Goal: Task Accomplishment & Management: Complete application form

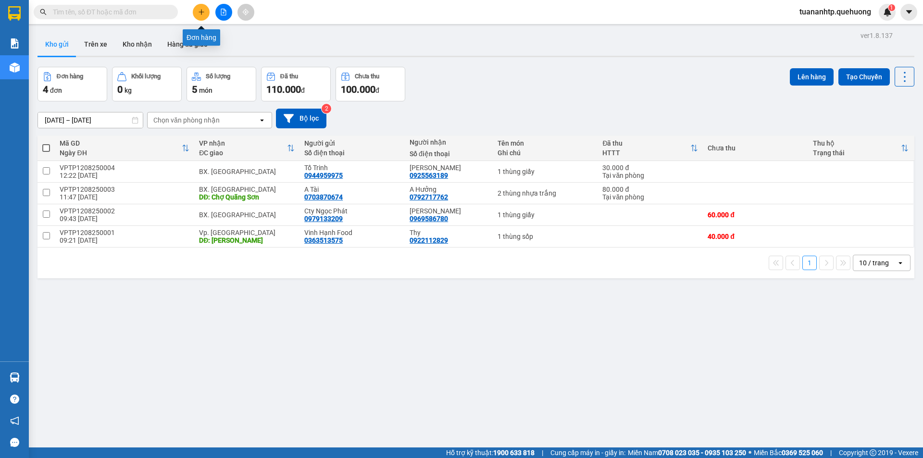
click at [198, 15] on button at bounding box center [201, 12] width 17 height 17
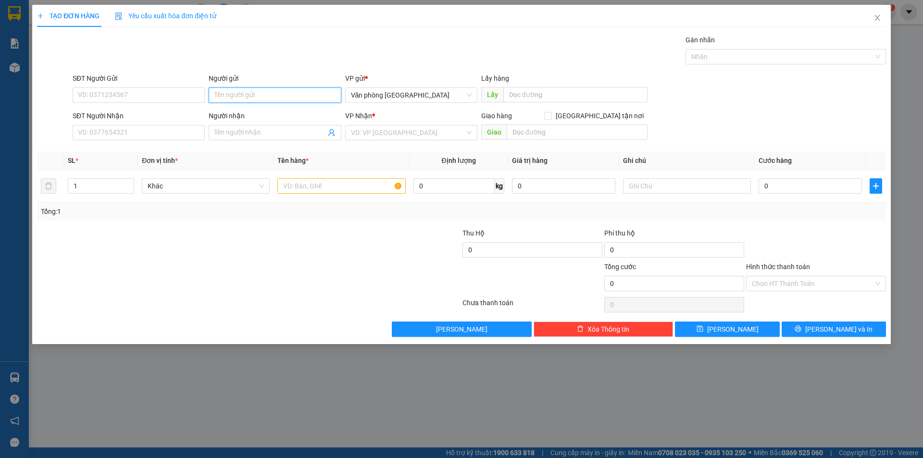
click at [256, 96] on input "Người gửi" at bounding box center [275, 95] width 132 height 15
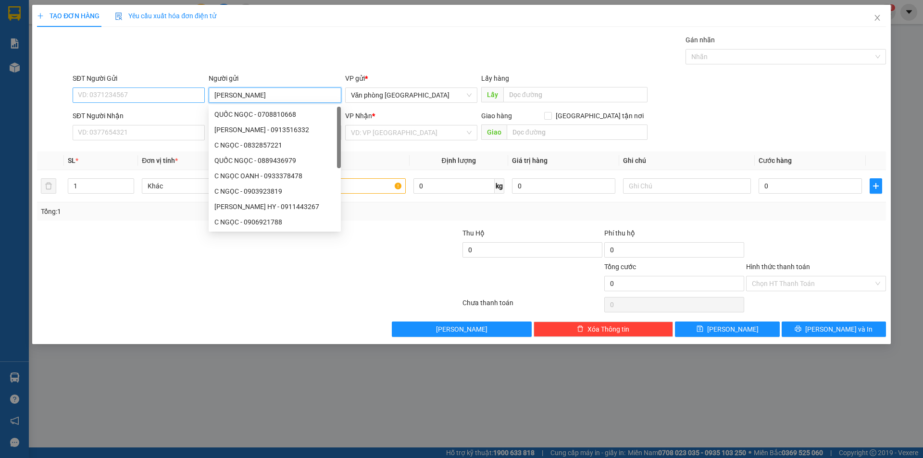
type input "[PERSON_NAME]"
click at [149, 101] on input "SĐT Người Gửi" at bounding box center [139, 95] width 132 height 15
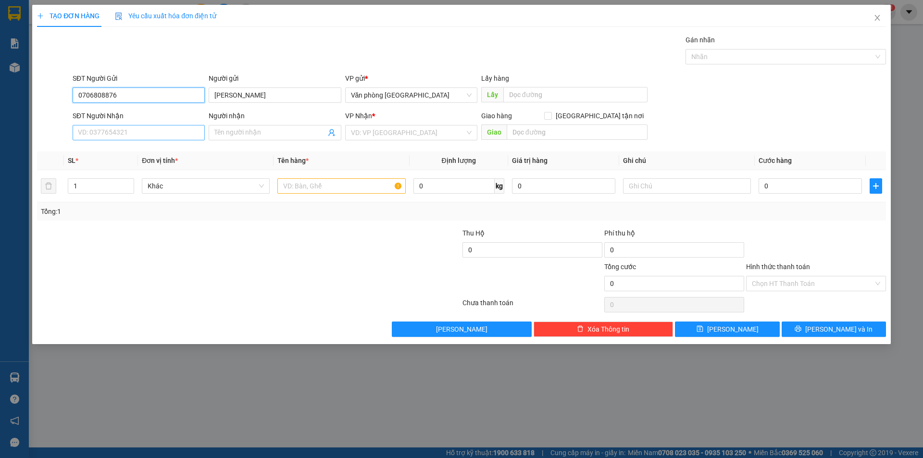
type input "0706808876"
click at [121, 132] on input "SĐT Người Nhận" at bounding box center [139, 132] width 132 height 15
click at [215, 131] on input "Người nhận" at bounding box center [269, 132] width 111 height 11
type input "[PERSON_NAME]"
click at [139, 134] on input "SĐT Người Nhận" at bounding box center [139, 132] width 132 height 15
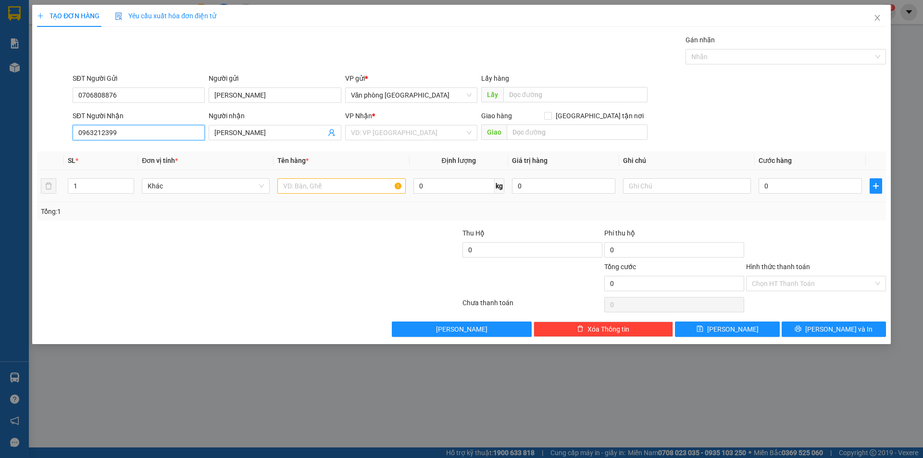
type input "0963212399"
click at [322, 192] on input "text" at bounding box center [341, 185] width 128 height 15
type input "1 thùng giấy"
click at [384, 130] on input "search" at bounding box center [408, 132] width 114 height 14
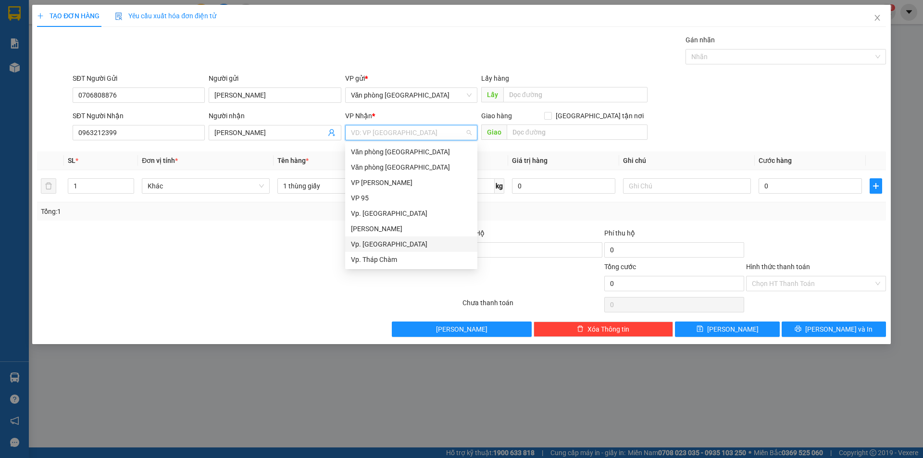
click at [397, 246] on div "Vp. [GEOGRAPHIC_DATA]" at bounding box center [411, 244] width 121 height 11
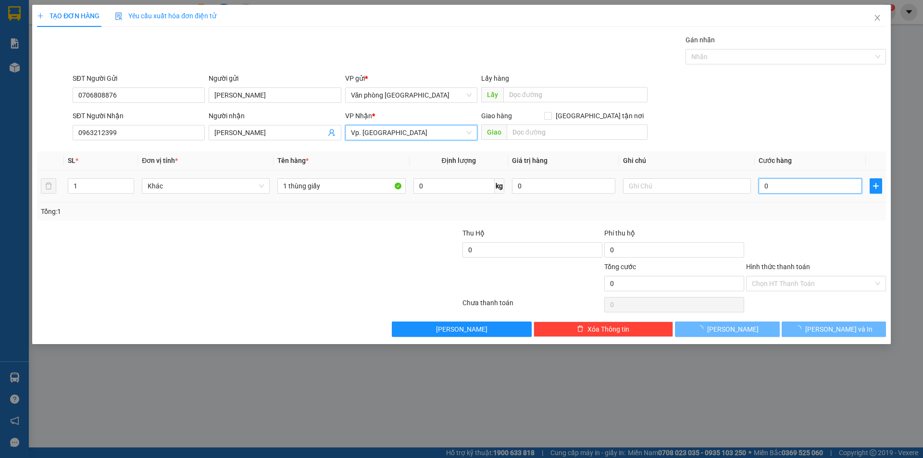
click at [803, 187] on input "0" at bounding box center [810, 185] width 103 height 15
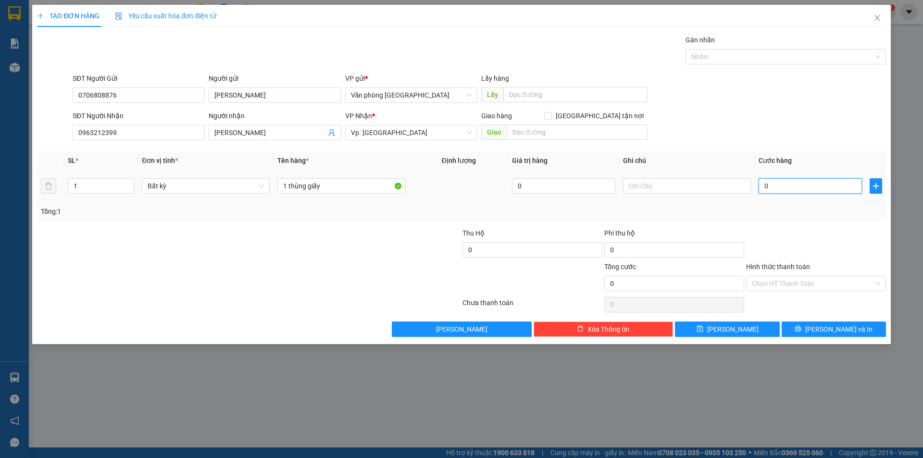
type input "6"
type input "60"
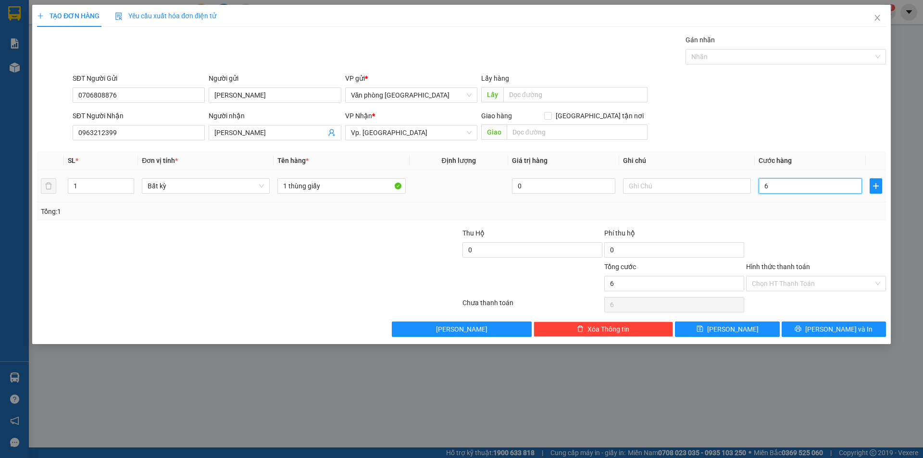
type input "60"
type input "600"
type input "6.000"
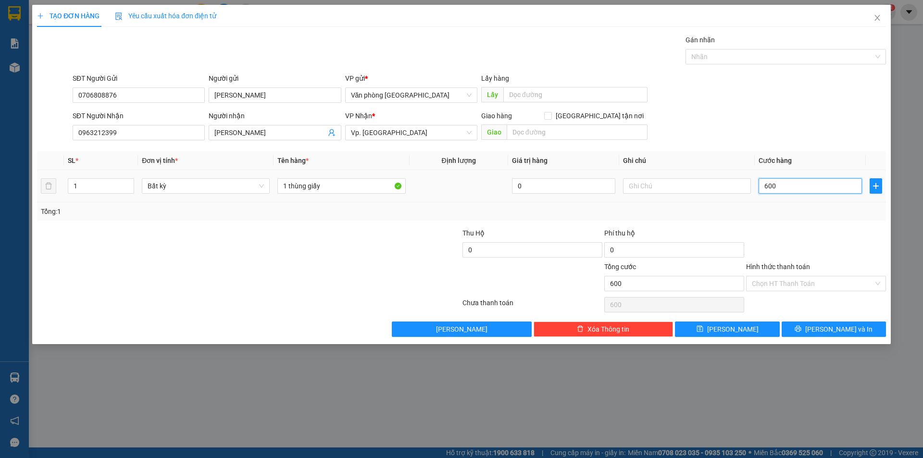
type input "6.000"
type input "60.000"
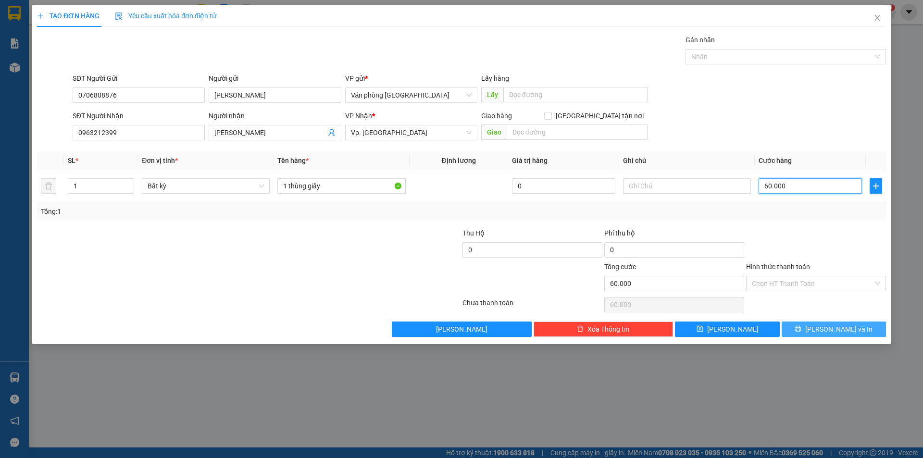
type input "60.000"
click at [843, 335] on button "[PERSON_NAME] và In" at bounding box center [834, 329] width 104 height 15
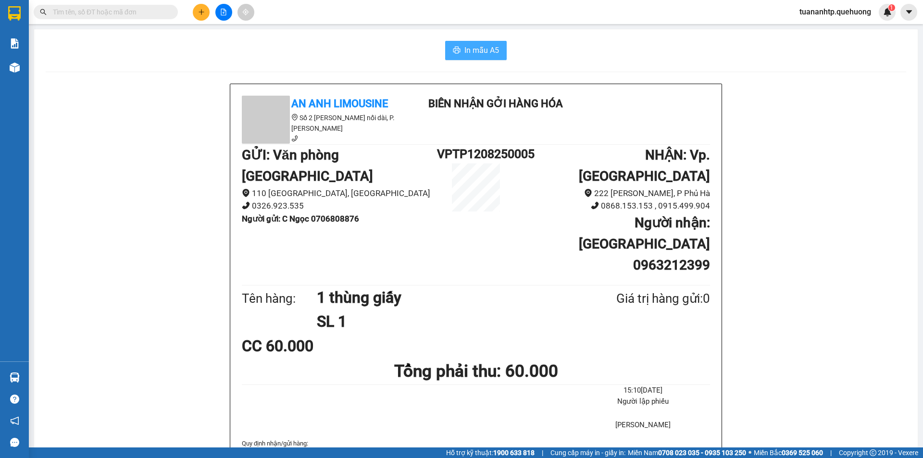
click at [472, 50] on span "In mẫu A5" at bounding box center [481, 50] width 35 height 12
click at [200, 18] on button at bounding box center [201, 12] width 17 height 17
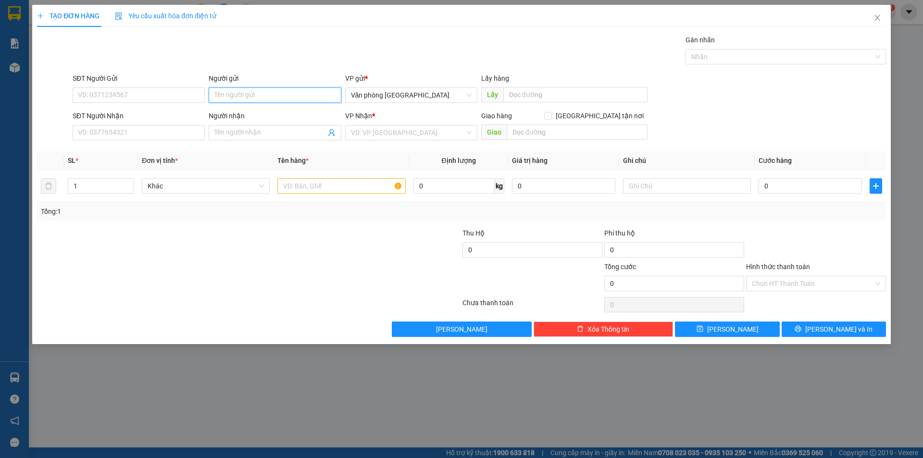
click at [277, 100] on input "Người gửi" at bounding box center [275, 95] width 132 height 15
click at [292, 95] on input "Người gửi" at bounding box center [275, 95] width 132 height 15
drag, startPoint x: 272, startPoint y: 96, endPoint x: 238, endPoint y: 92, distance: 33.4
click at [238, 92] on input "A Luân 0934181615" at bounding box center [275, 95] width 132 height 15
type input "A Luân 0934181615"
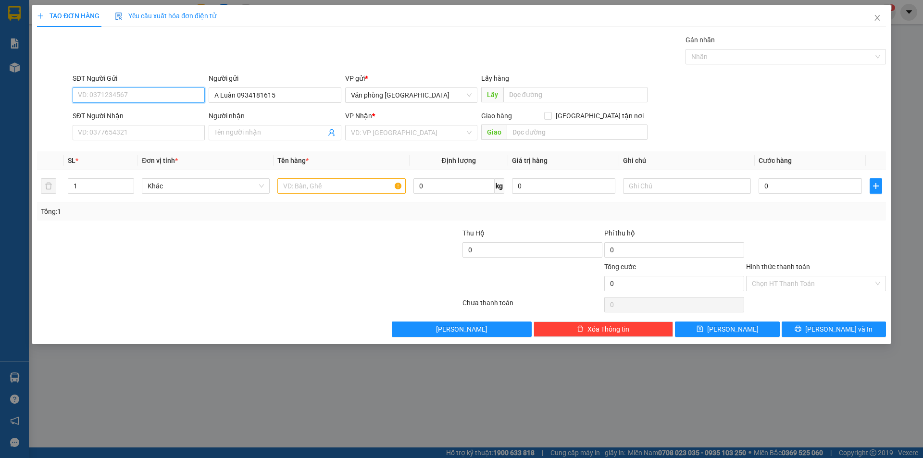
click at [148, 91] on input "SĐT Người Gửi" at bounding box center [139, 95] width 132 height 15
paste input "0934181615"
type input "0934181615"
click at [226, 133] on input "Người nhận" at bounding box center [269, 132] width 111 height 11
type input "T"
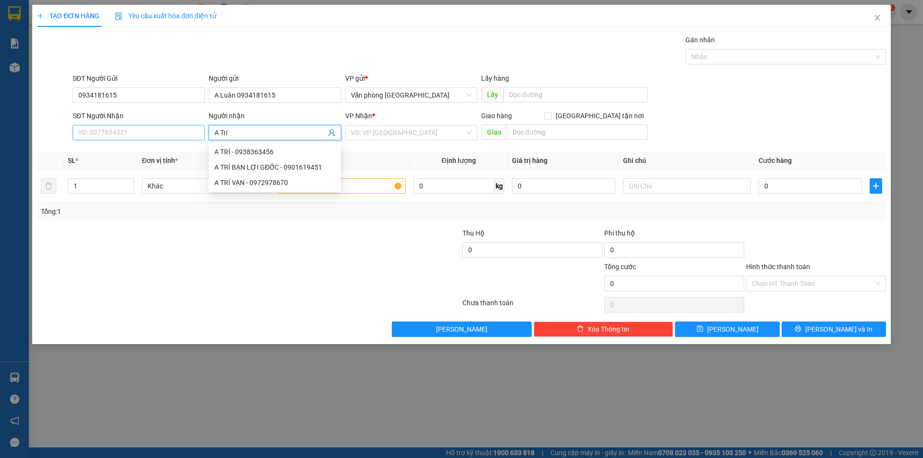
type input "A Trí"
click at [152, 135] on input "SĐT Người Nhận" at bounding box center [139, 132] width 132 height 15
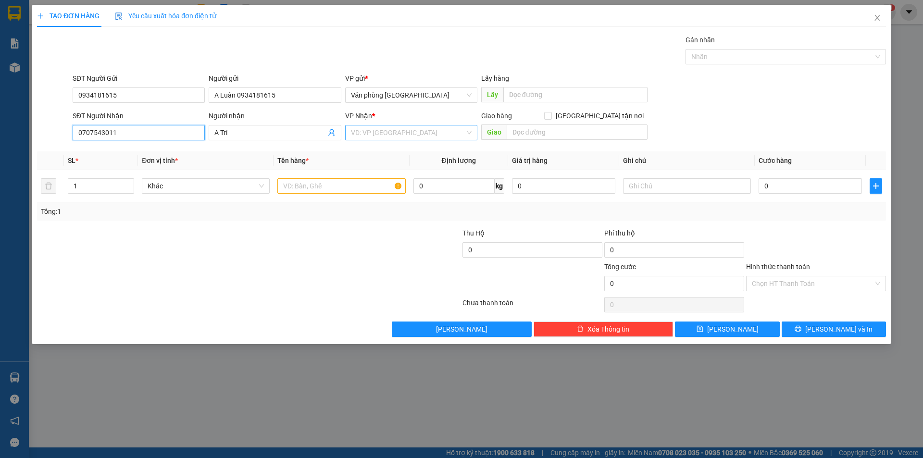
type input "0707543011"
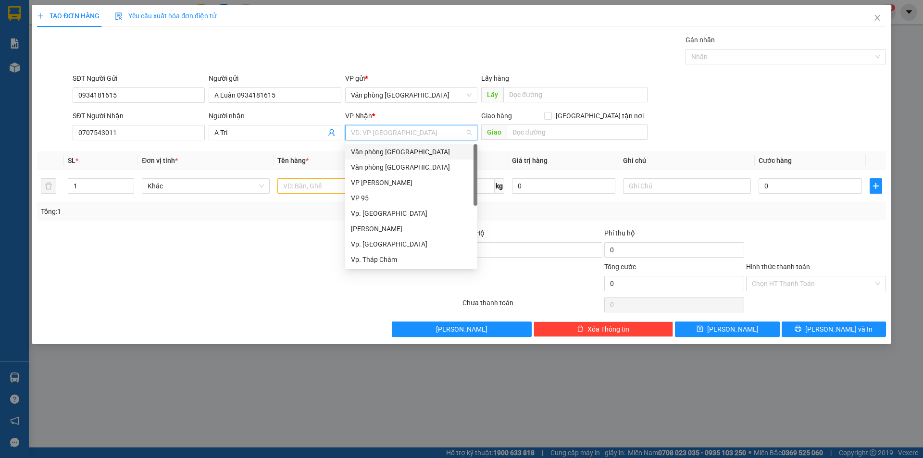
click at [402, 134] on input "search" at bounding box center [408, 132] width 114 height 14
click at [390, 249] on div "Vp. [GEOGRAPHIC_DATA]" at bounding box center [411, 244] width 121 height 11
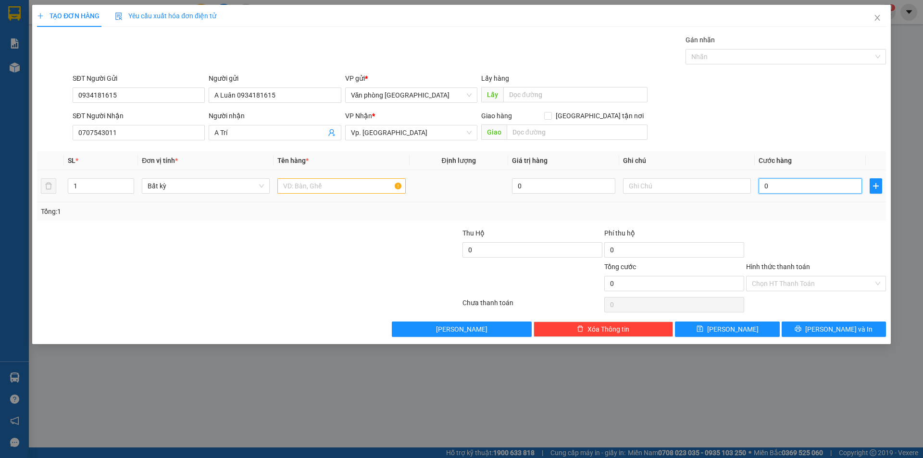
click at [807, 182] on input "0" at bounding box center [810, 185] width 103 height 15
type input "8"
type input "80"
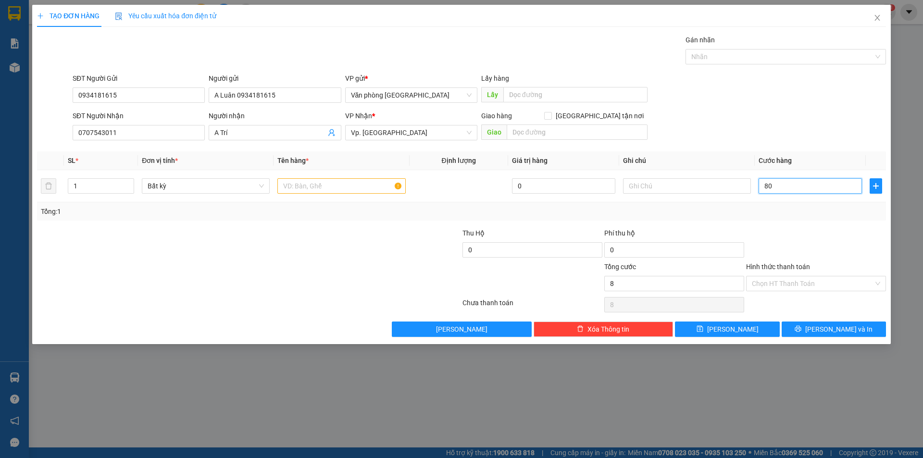
type input "80"
type input "800"
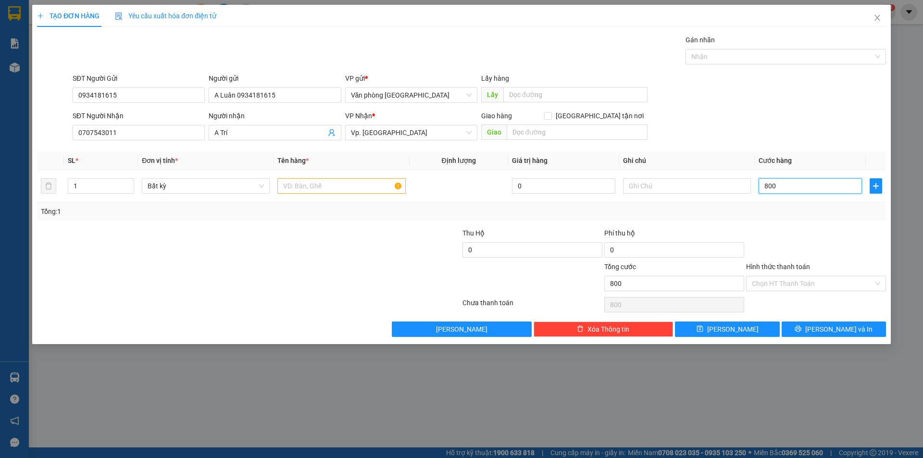
type input "8.000"
type input "80.000"
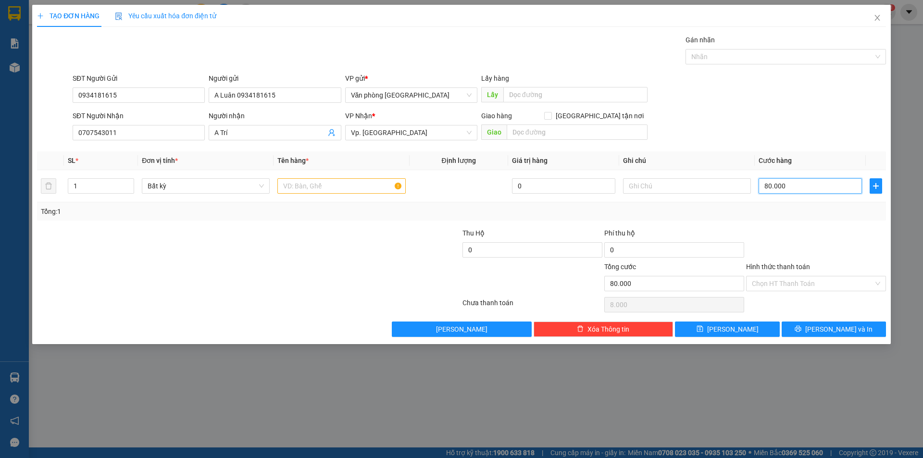
type input "80.000"
click at [640, 188] on input "text" at bounding box center [687, 185] width 128 height 15
type input "ship dùm khách về siêu thị Go [GEOGRAPHIC_DATA] đc 102 [PERSON_NAME]. Đã thu ti…"
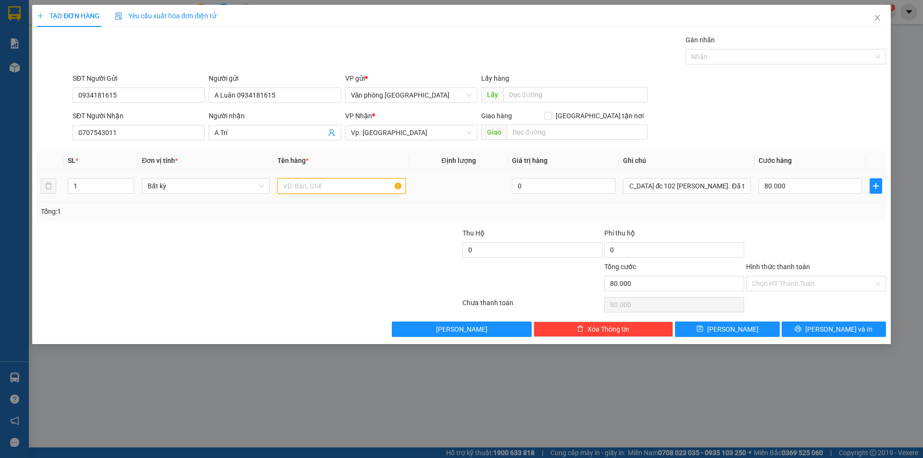
scroll to position [0, 0]
click at [306, 188] on input "text" at bounding box center [341, 185] width 128 height 15
drag, startPoint x: 78, startPoint y: 189, endPoint x: 71, endPoint y: 190, distance: 6.8
click at [71, 190] on input "1" at bounding box center [100, 186] width 65 height 14
type input "2"
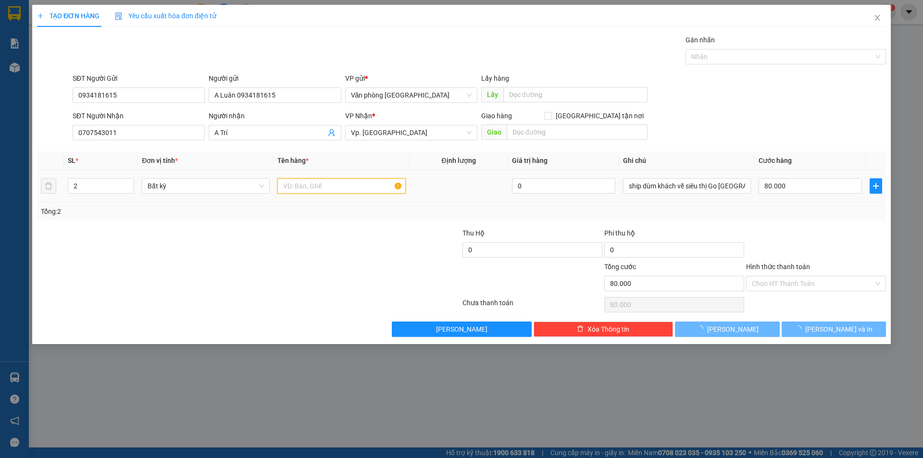
click at [332, 184] on input "text" at bounding box center [341, 185] width 128 height 15
type input "0"
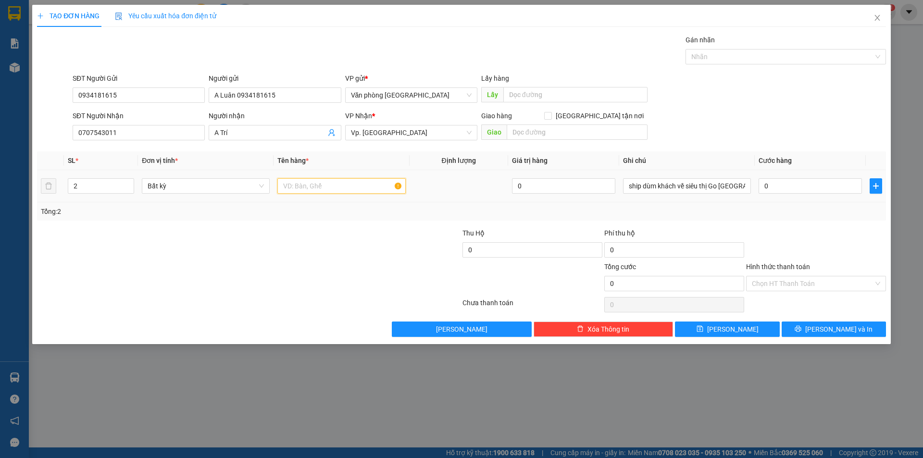
type input "c"
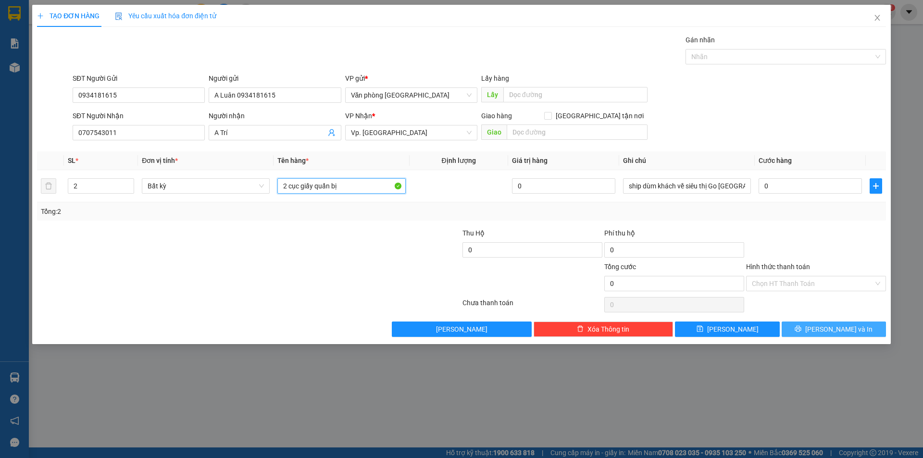
type input "2 cục giấy quấn bị"
click at [846, 332] on span "[PERSON_NAME] và In" at bounding box center [838, 329] width 67 height 11
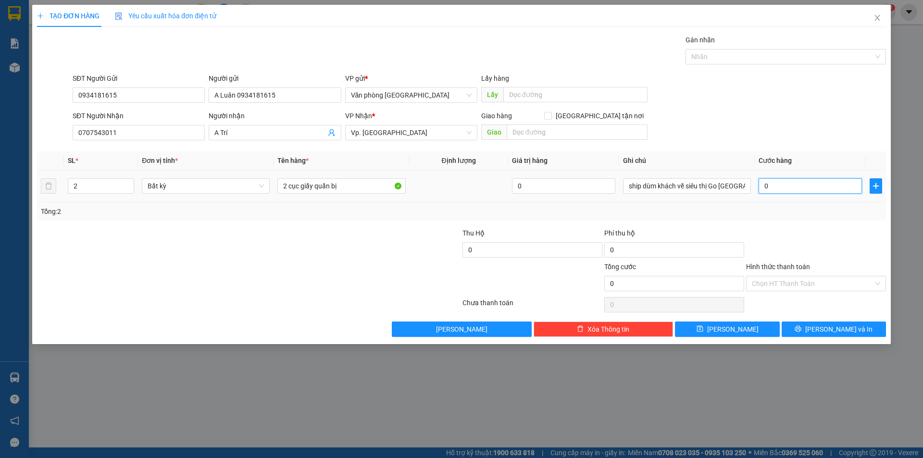
click at [784, 178] on input "0" at bounding box center [810, 185] width 103 height 15
type input "8"
type input "80"
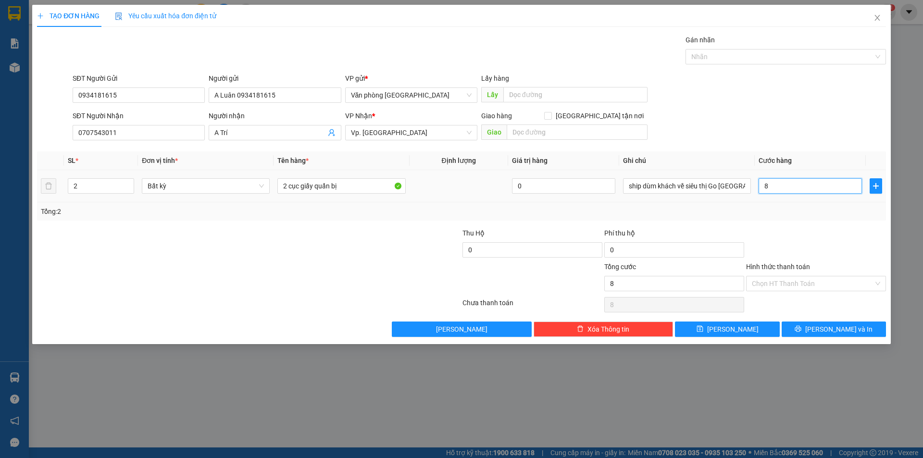
type input "80"
type input "800"
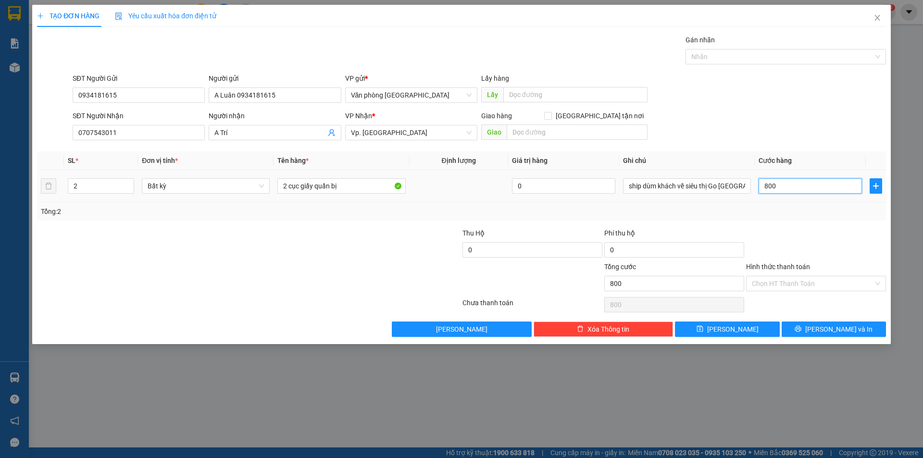
type input "8.000"
type input "80.000"
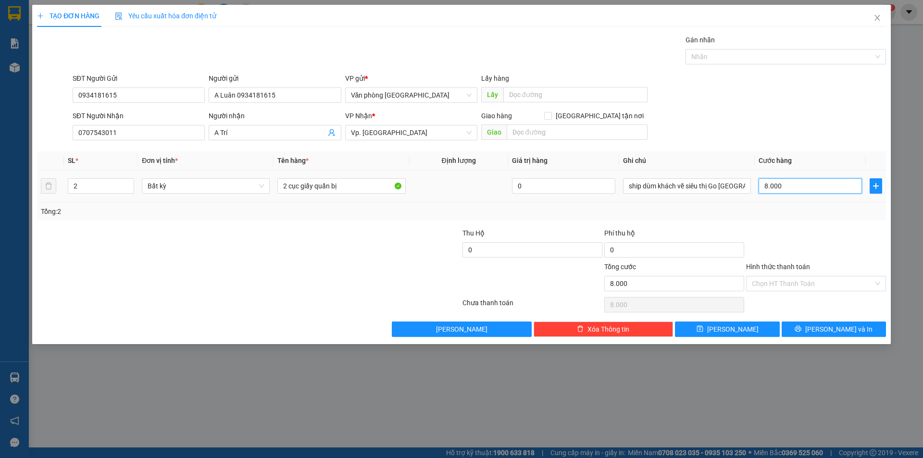
type input "80.000"
click at [845, 332] on span "[PERSON_NAME] và In" at bounding box center [838, 329] width 67 height 11
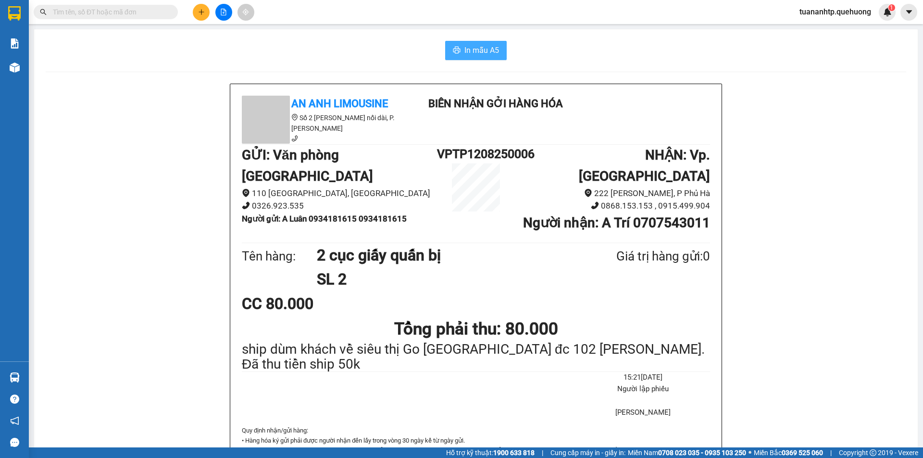
click at [483, 49] on span "In mẫu A5" at bounding box center [481, 50] width 35 height 12
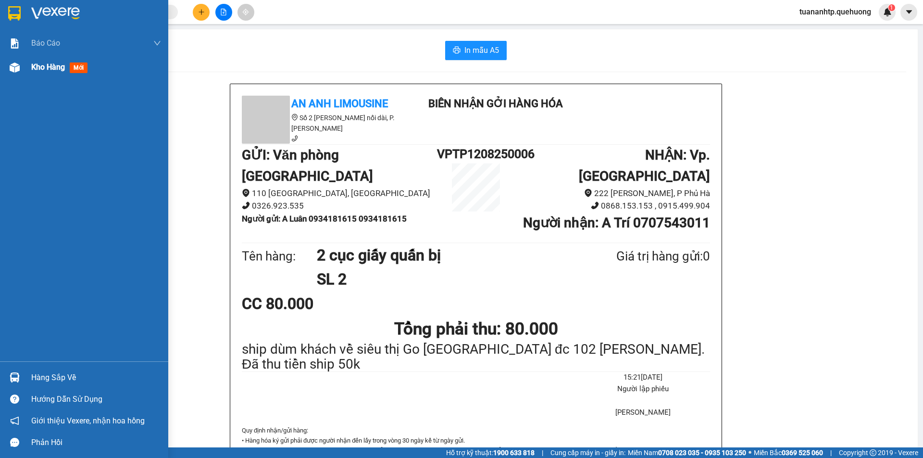
click at [46, 70] on span "Kho hàng" at bounding box center [48, 67] width 34 height 9
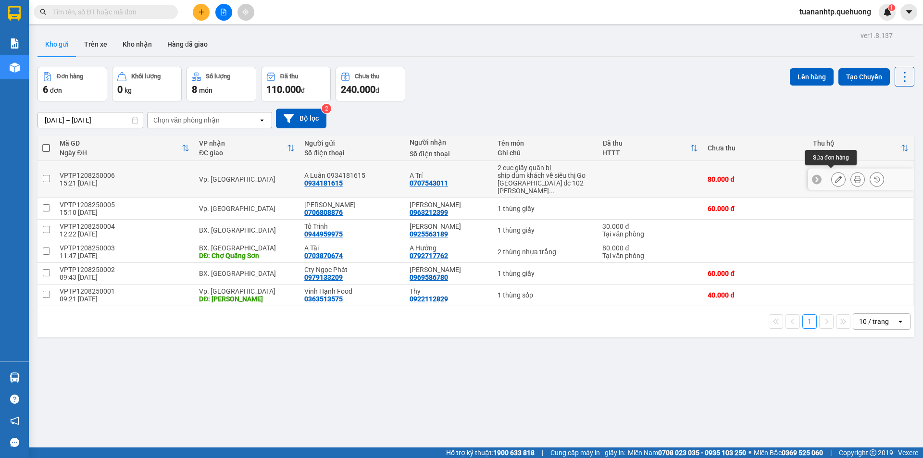
click at [835, 176] on icon at bounding box center [838, 179] width 7 height 7
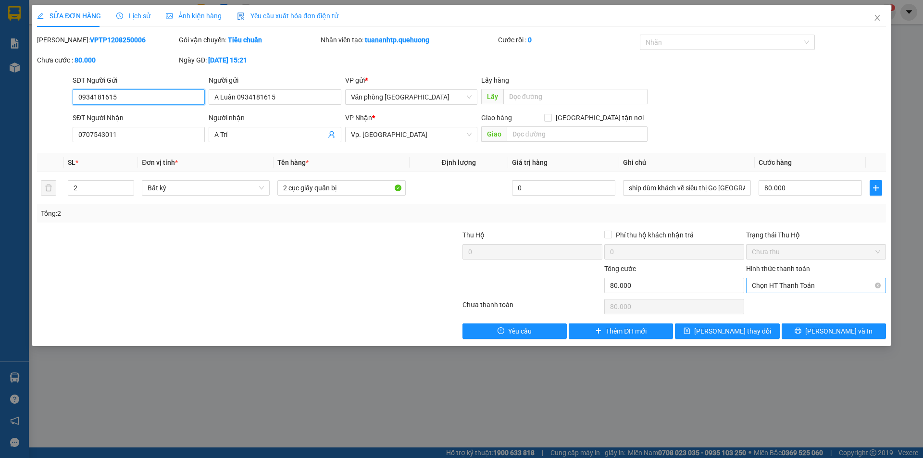
click at [771, 286] on span "Chọn HT Thanh Toán" at bounding box center [816, 285] width 128 height 14
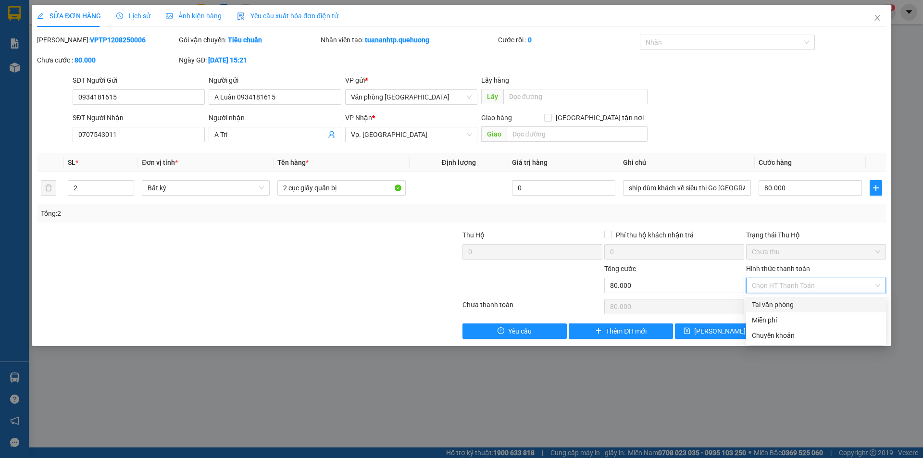
click at [769, 306] on div "Tại văn phòng" at bounding box center [816, 305] width 128 height 11
type input "0"
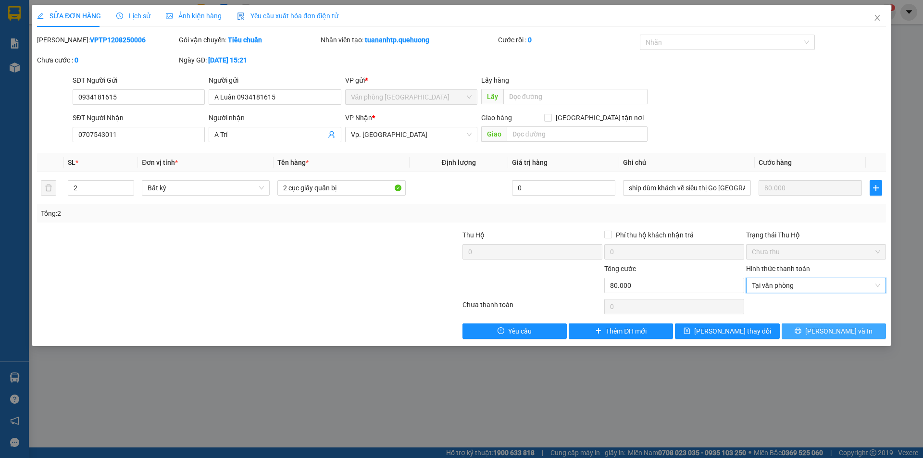
click at [854, 333] on button "[PERSON_NAME] và In" at bounding box center [834, 331] width 104 height 15
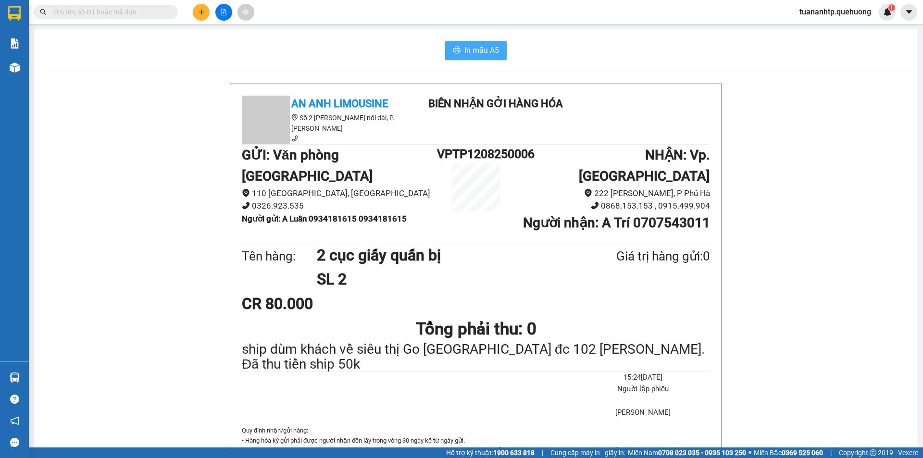
click at [484, 55] on span "In mẫu A5" at bounding box center [481, 50] width 35 height 12
click at [199, 13] on icon "plus" at bounding box center [201, 12] width 7 height 7
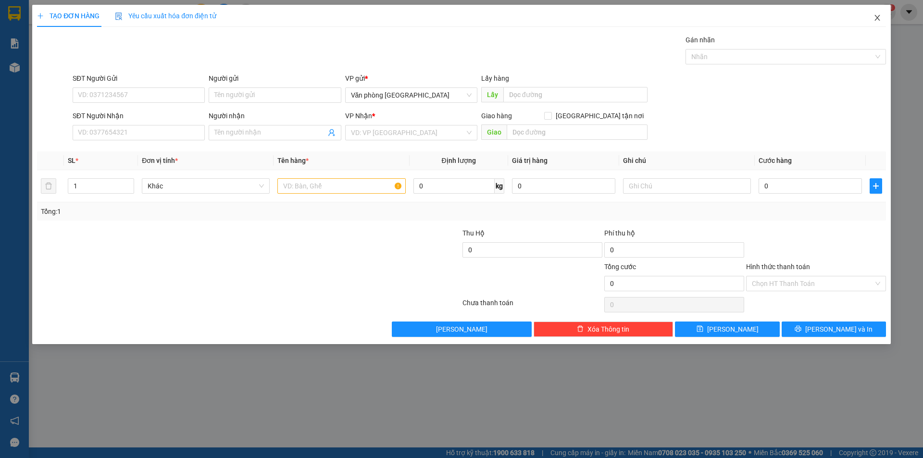
click at [876, 17] on icon "close" at bounding box center [878, 18] width 8 height 8
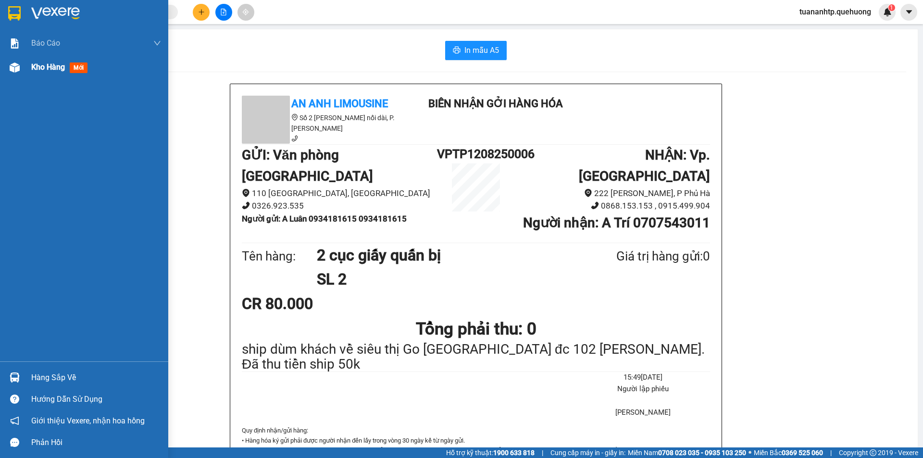
click at [44, 67] on span "Kho hàng" at bounding box center [48, 67] width 34 height 9
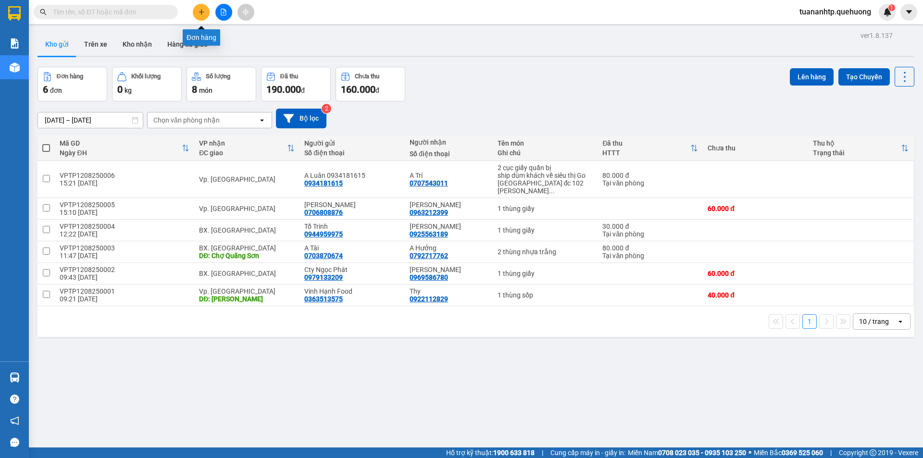
click at [201, 16] on button at bounding box center [201, 12] width 17 height 17
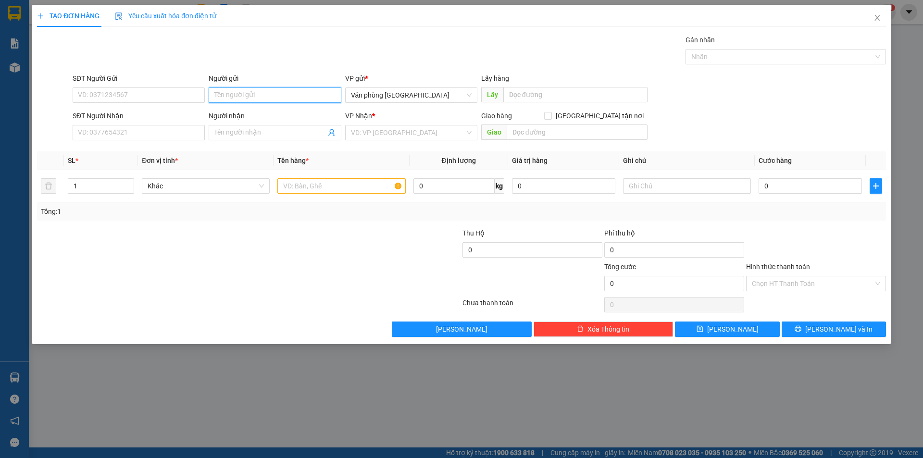
click at [311, 89] on input "Người gửi" at bounding box center [275, 95] width 132 height 15
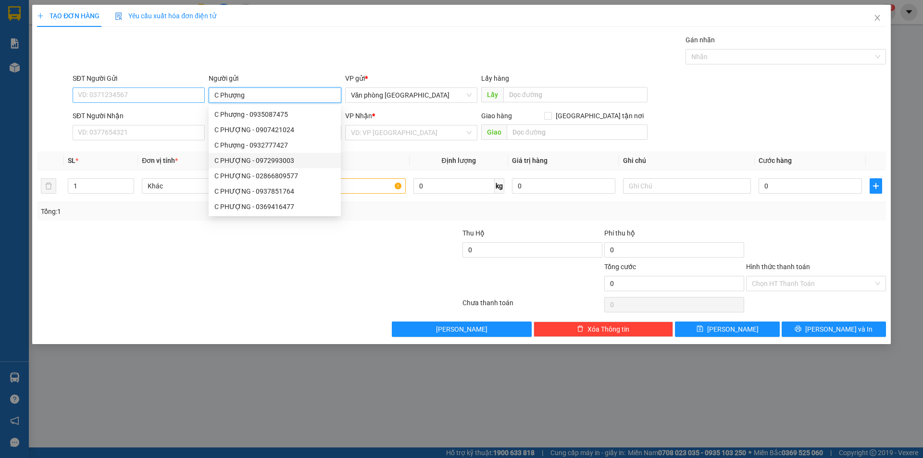
type input "C Phượng"
click at [128, 99] on input "SĐT Người Gửi" at bounding box center [139, 95] width 132 height 15
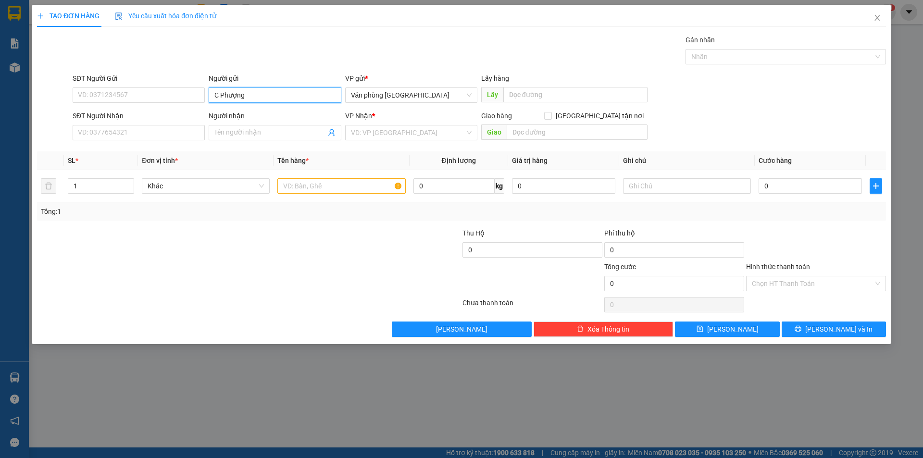
click at [307, 94] on input "C Phượng" at bounding box center [275, 95] width 132 height 15
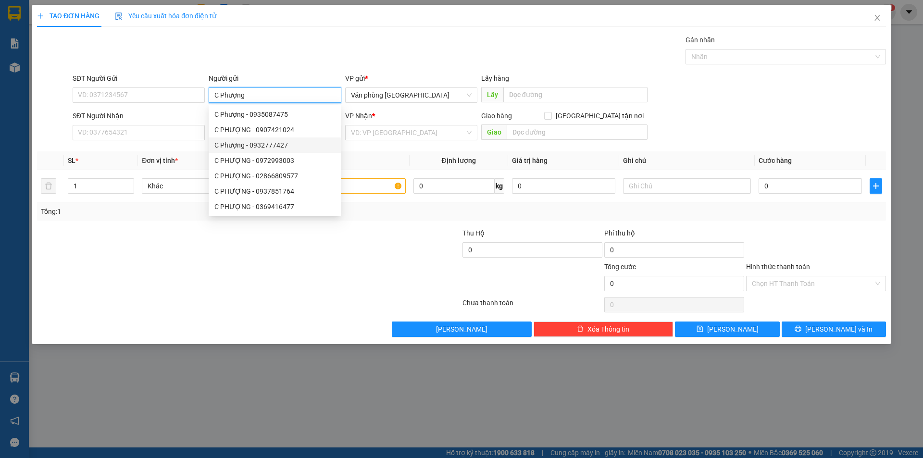
click at [289, 142] on div "C Phượng - 0932777427" at bounding box center [274, 145] width 121 height 11
type input "0932777427"
type input "C Phượng"
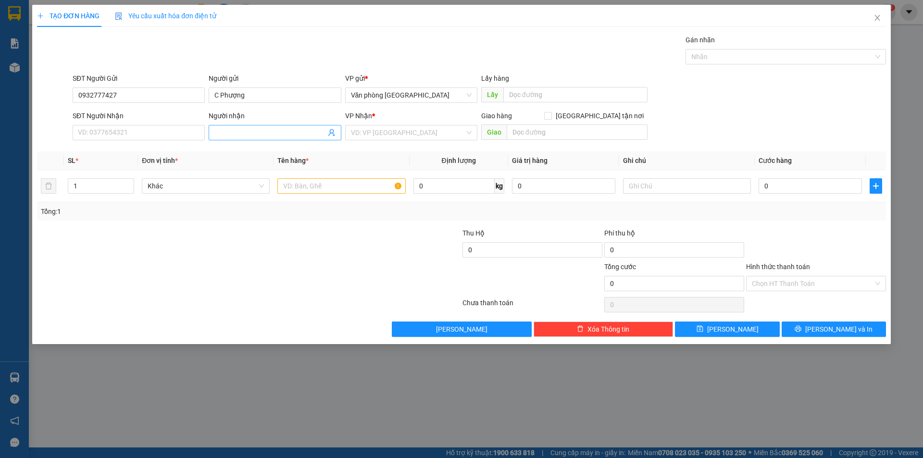
click at [270, 136] on input "Người nhận" at bounding box center [269, 132] width 111 height 11
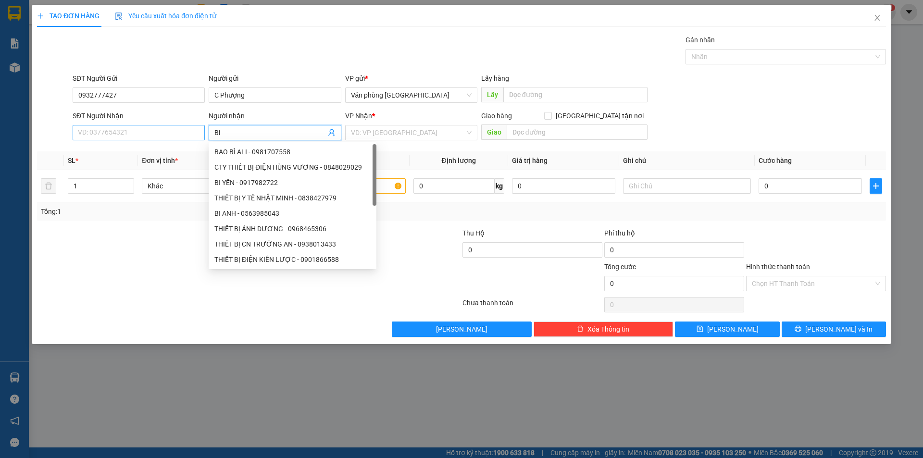
type input "Bi"
click at [142, 131] on input "SĐT Người Nhận" at bounding box center [139, 132] width 132 height 15
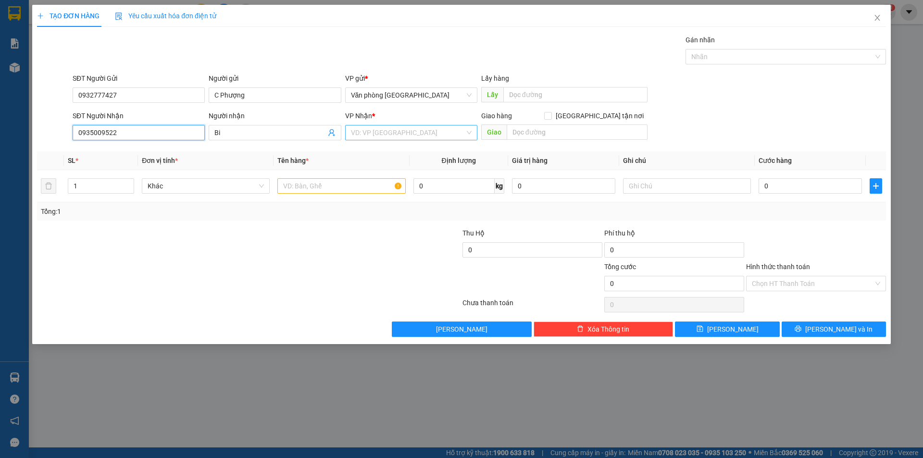
type input "0935009522"
click at [362, 137] on input "search" at bounding box center [408, 132] width 114 height 14
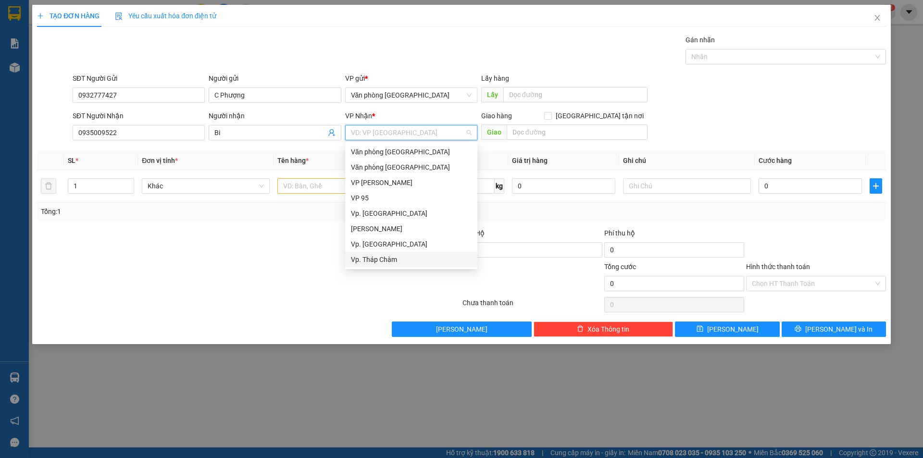
click at [393, 255] on div "Vp. Tháp Chàm" at bounding box center [411, 259] width 121 height 11
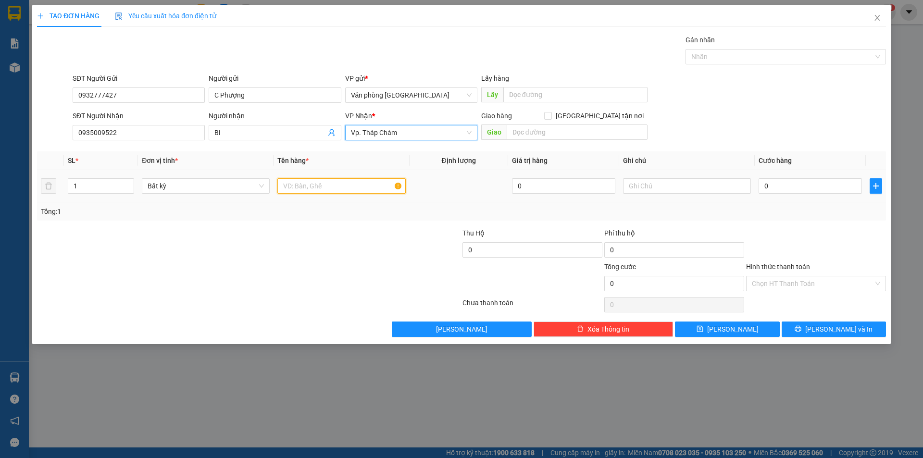
click at [326, 190] on input "text" at bounding box center [341, 185] width 128 height 15
type input "1 bao xanh"
click at [799, 184] on input "0" at bounding box center [810, 185] width 103 height 15
type input "7"
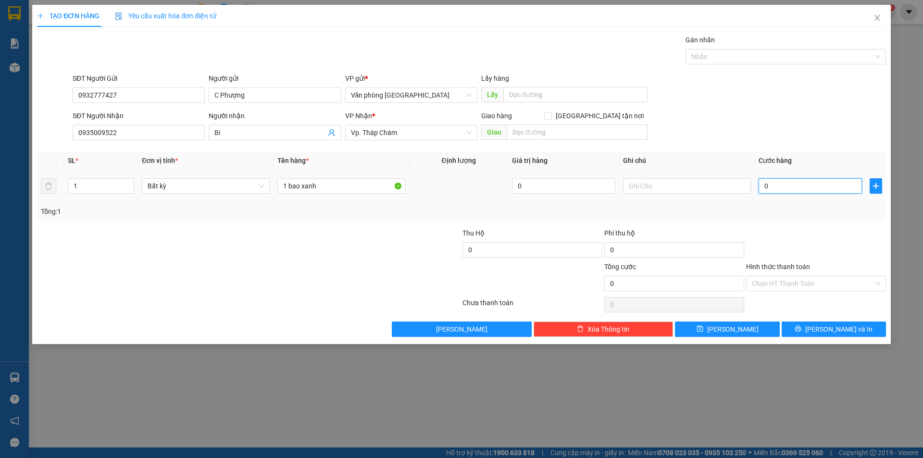
type input "7"
type input "70"
type input "700"
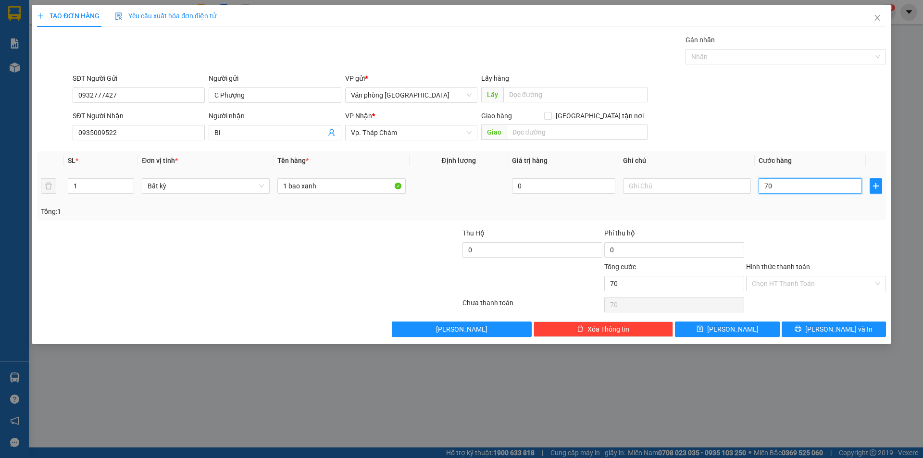
type input "700"
type input "7.000"
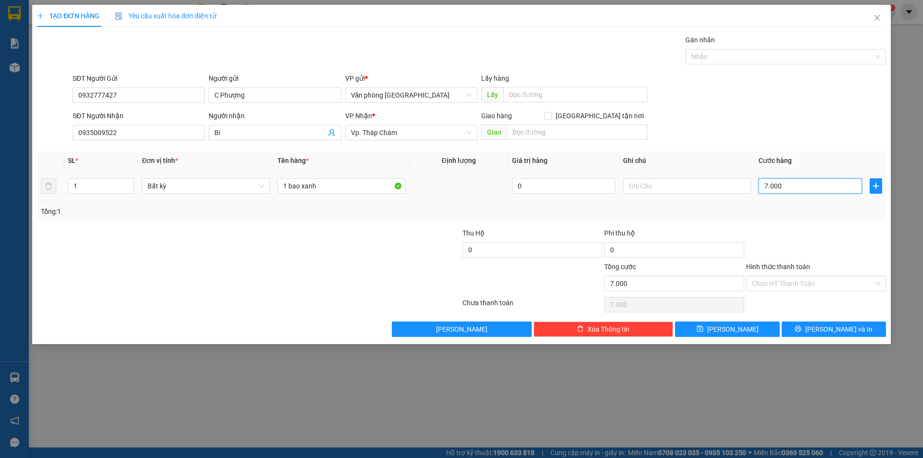
type input "70.000"
click at [794, 288] on input "Hình thức thanh toán" at bounding box center [813, 283] width 122 height 14
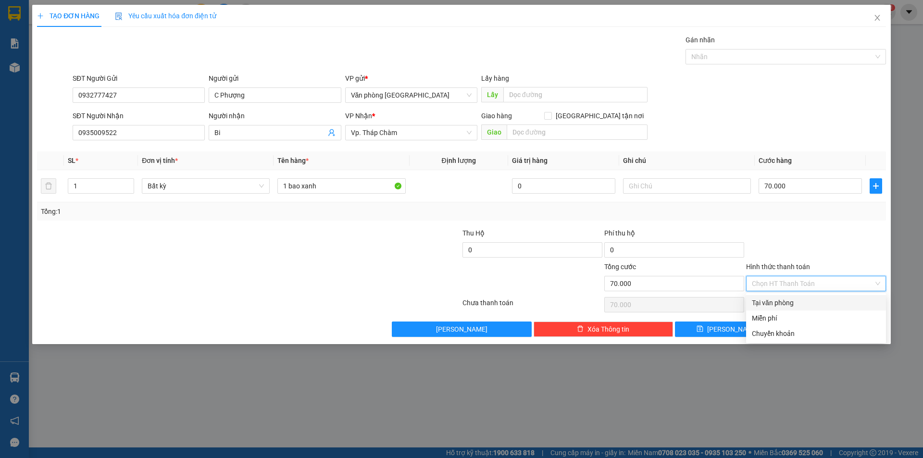
click at [789, 302] on div "Tại văn phòng" at bounding box center [816, 303] width 128 height 11
type input "0"
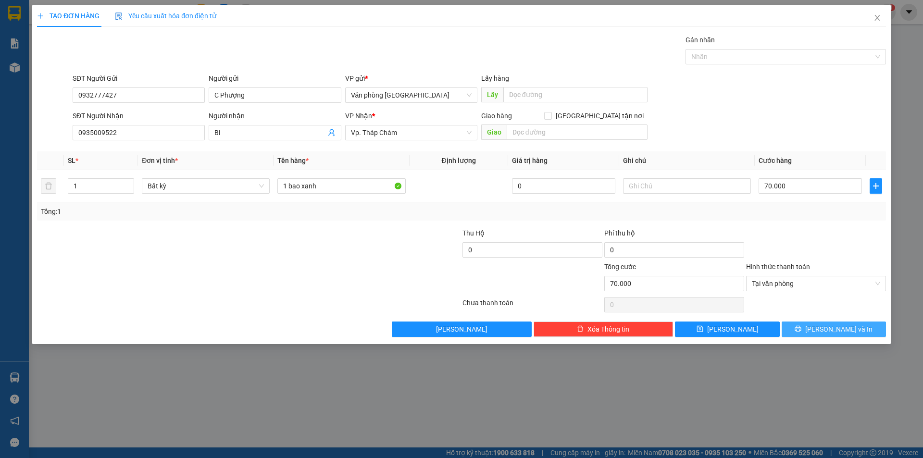
click at [867, 330] on button "[PERSON_NAME] và In" at bounding box center [834, 329] width 104 height 15
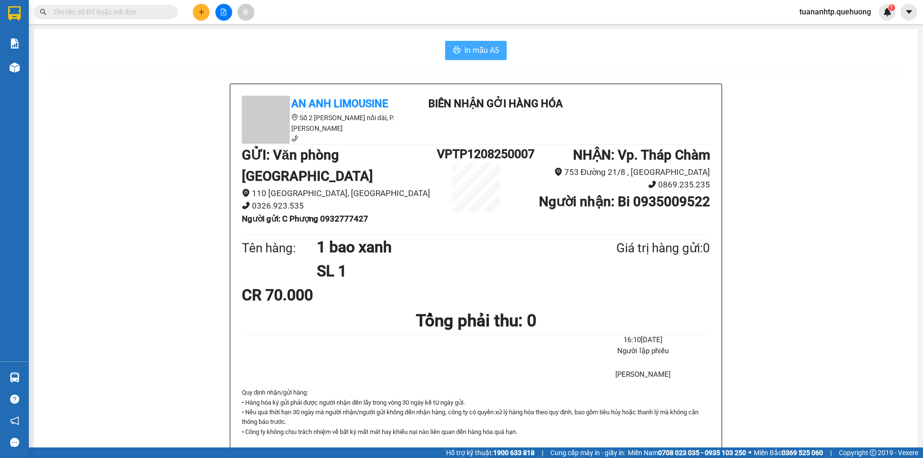
click at [464, 47] on span "In mẫu A5" at bounding box center [481, 50] width 35 height 12
click at [199, 10] on icon "plus" at bounding box center [201, 12] width 7 height 7
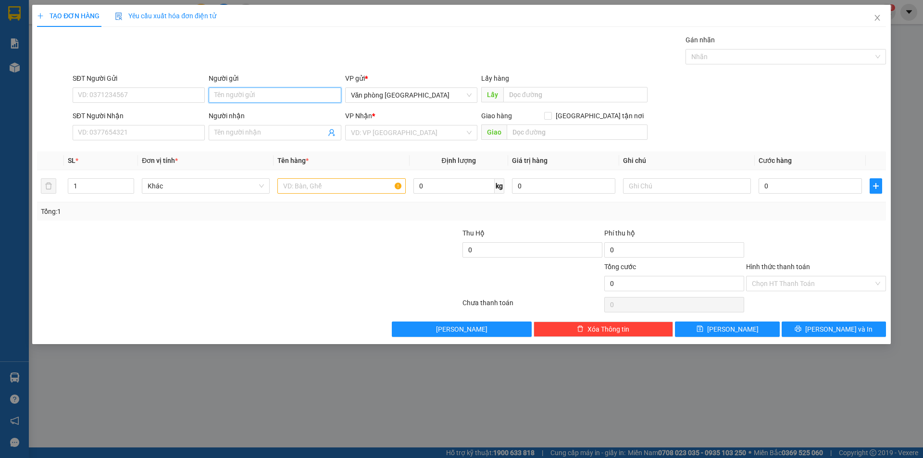
click at [263, 89] on input "Người gửi" at bounding box center [275, 95] width 132 height 15
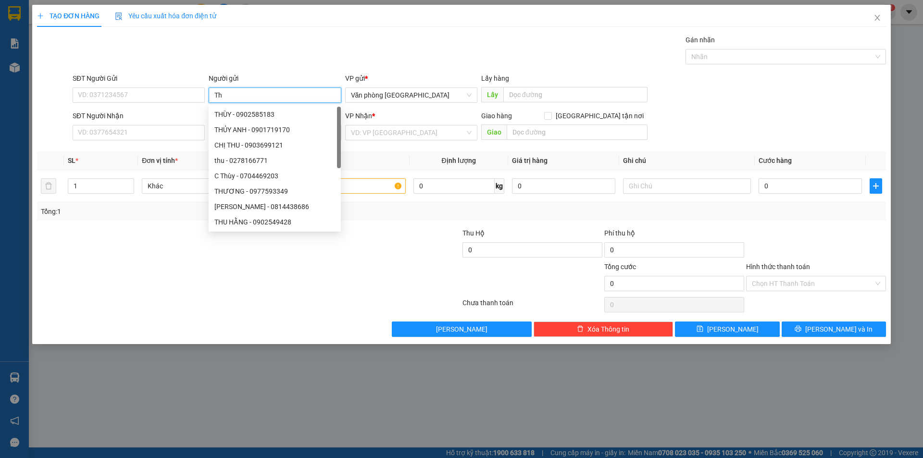
type input "T"
type input "C Thư"
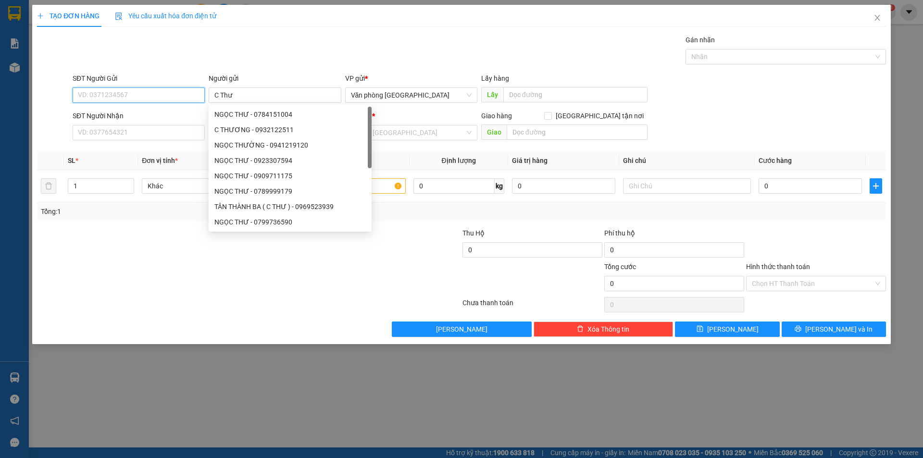
click at [118, 96] on input "SĐT Người Gửi" at bounding box center [139, 95] width 132 height 15
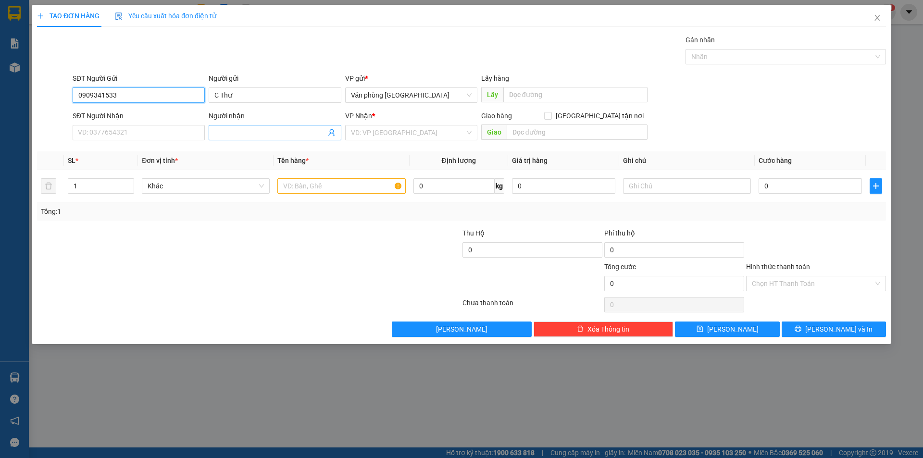
type input "0909341533"
click at [241, 137] on input "Người nhận" at bounding box center [269, 132] width 111 height 11
type input "C Trăng"
click at [116, 129] on input "SĐT Người Nhận" at bounding box center [139, 132] width 132 height 15
click at [141, 127] on input "096662266" at bounding box center [139, 132] width 132 height 15
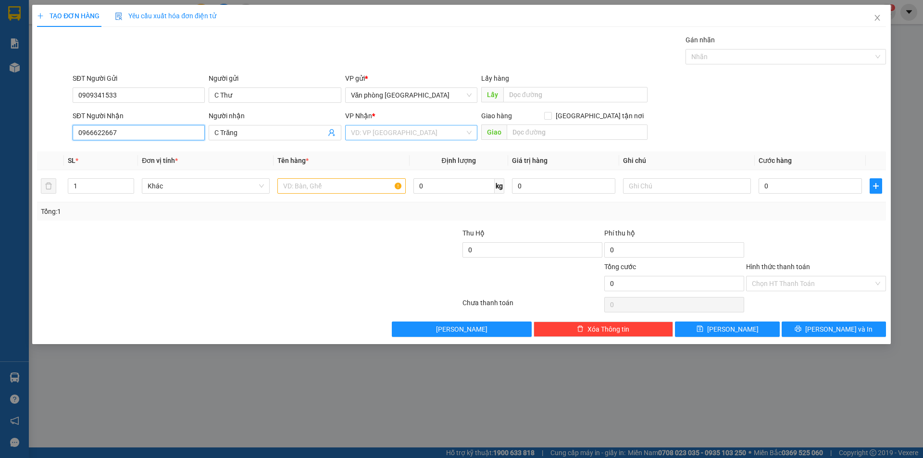
type input "0966622667"
click at [408, 138] on input "search" at bounding box center [408, 132] width 114 height 14
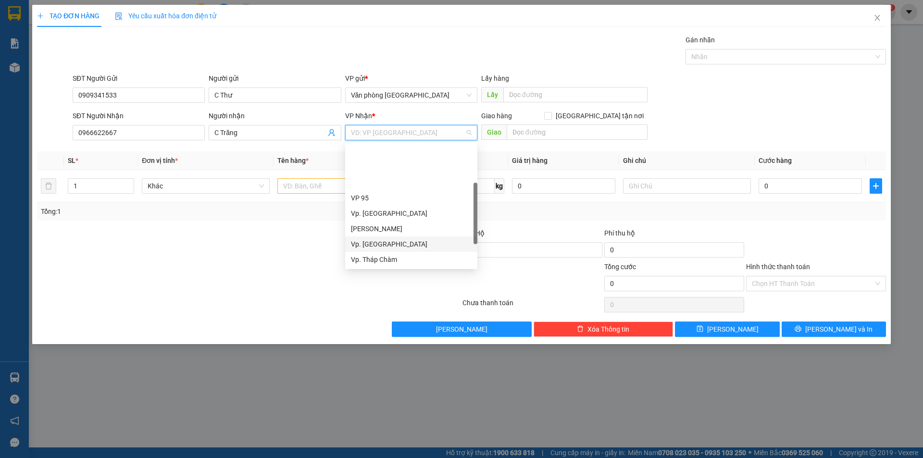
scroll to position [77, 0]
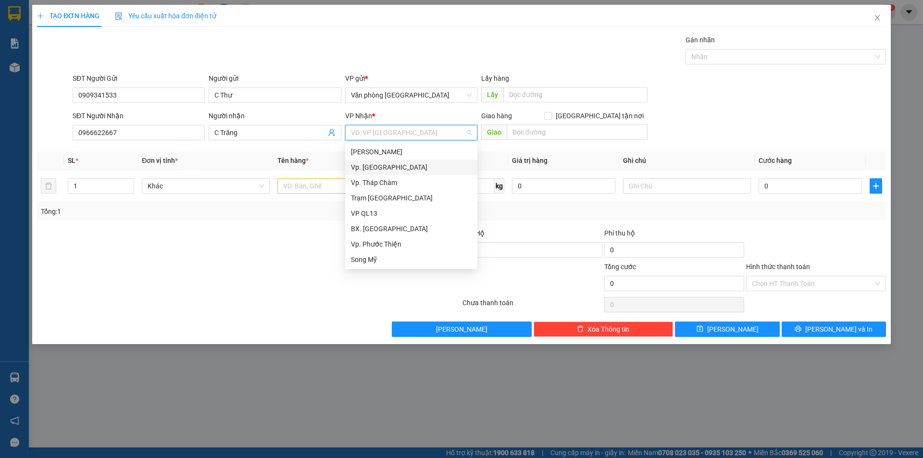
click at [381, 165] on div "Vp. [GEOGRAPHIC_DATA]" at bounding box center [411, 167] width 121 height 11
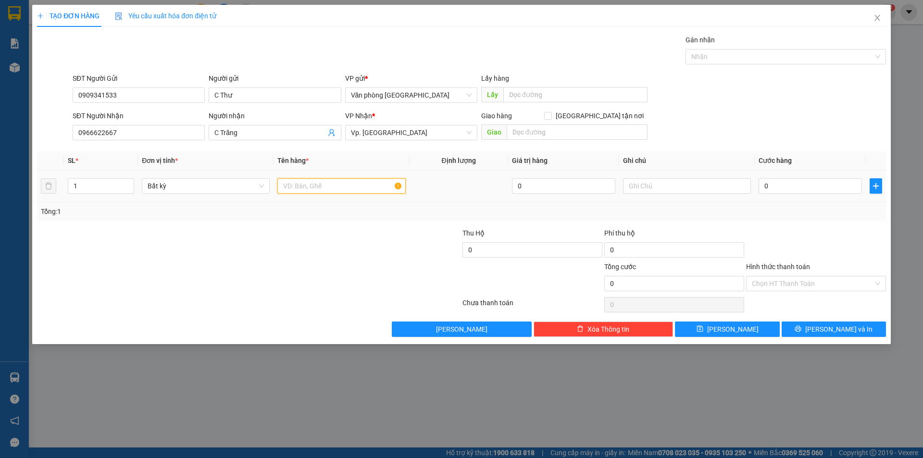
click at [313, 185] on input "text" at bounding box center [341, 185] width 128 height 15
type input "1 cuộn đen"
click at [773, 183] on input "0" at bounding box center [810, 185] width 103 height 15
type input "5"
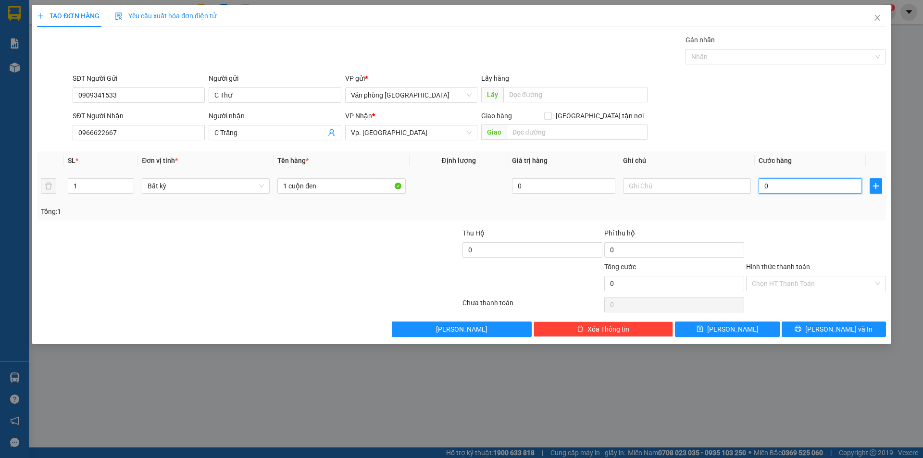
type input "5"
type input "50"
type input "500"
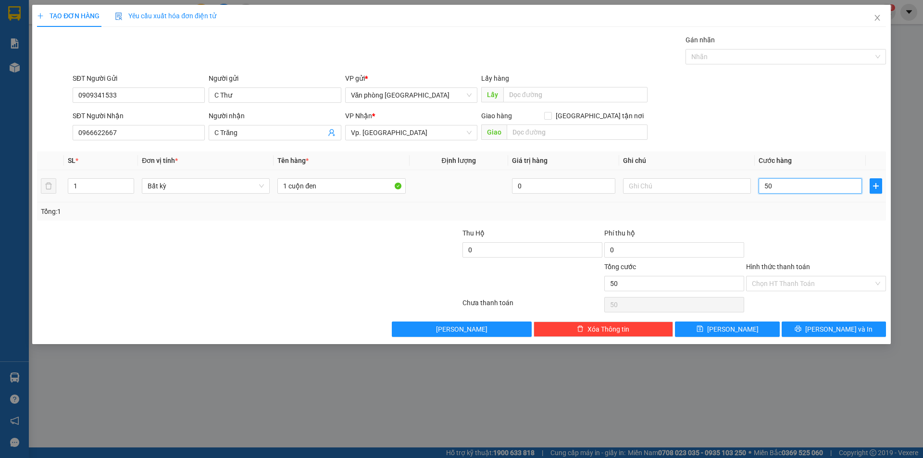
type input "500"
type input "5.000"
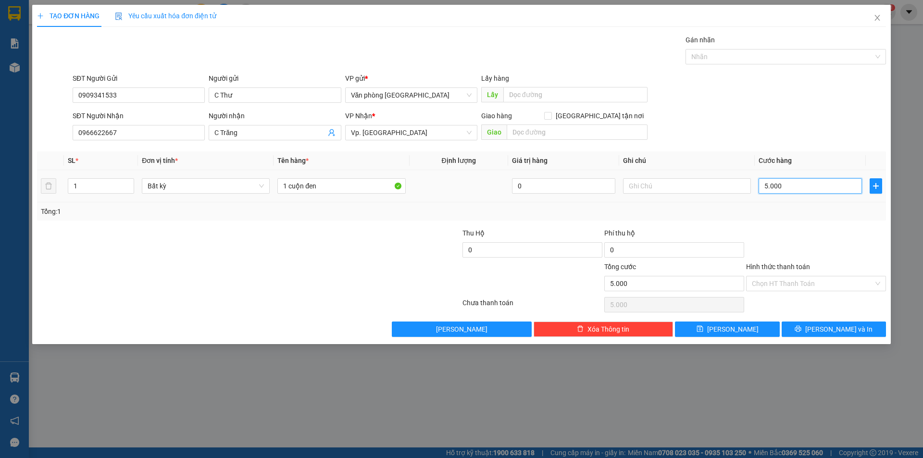
type input "50.000"
drag, startPoint x: 792, startPoint y: 187, endPoint x: 714, endPoint y: 187, distance: 77.4
click at [714, 187] on tr "1 Bất kỳ 1 cuộn đen 0 50.000" at bounding box center [461, 186] width 849 height 32
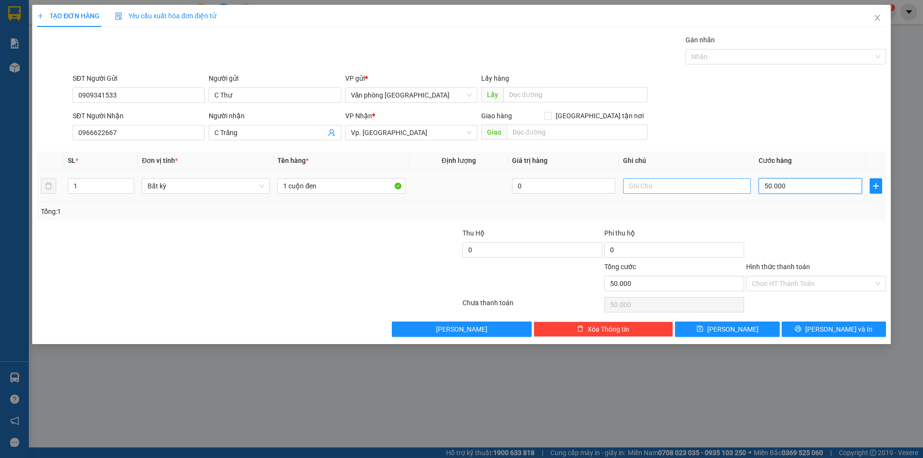
type input "4"
type input "40"
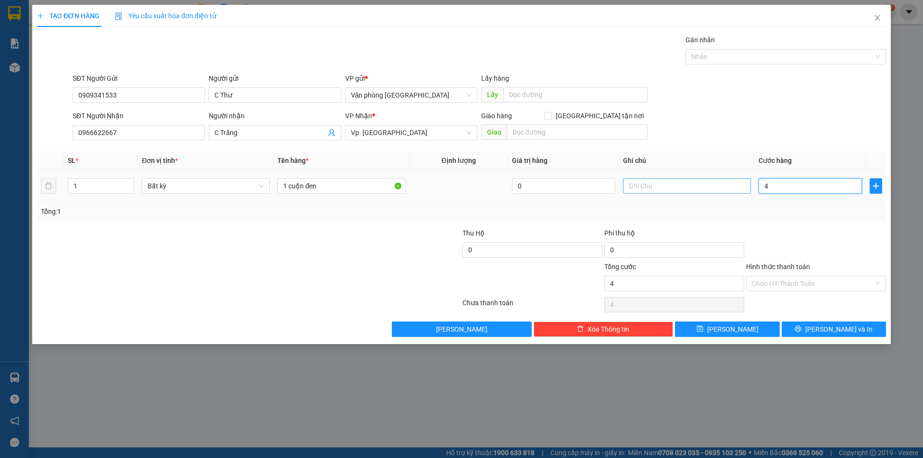
type input "40"
type input "400"
type input "4.000"
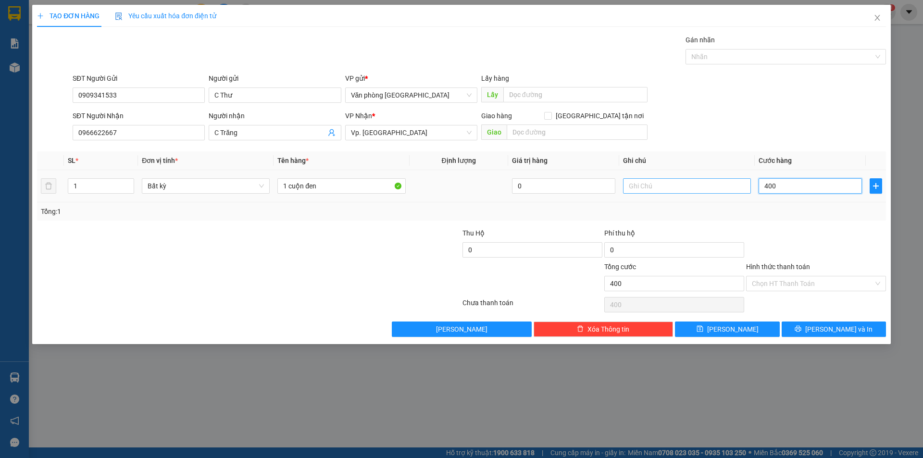
type input "4.000"
type input "40.000"
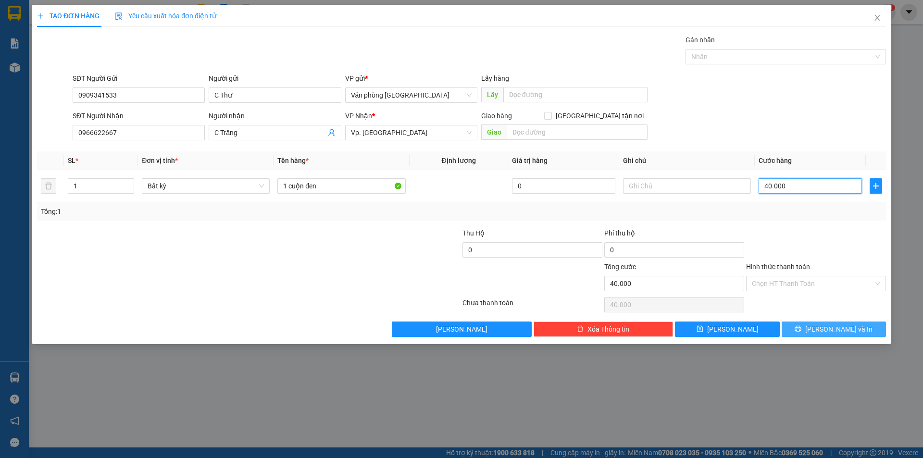
type input "40.000"
click at [848, 331] on span "[PERSON_NAME] và In" at bounding box center [838, 329] width 67 height 11
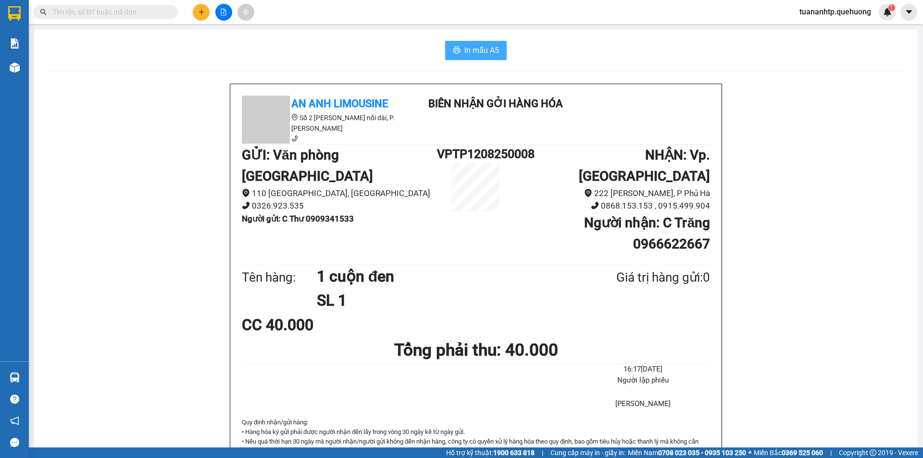
click at [476, 53] on span "In mẫu A5" at bounding box center [481, 50] width 35 height 12
click at [199, 15] on button at bounding box center [201, 12] width 17 height 17
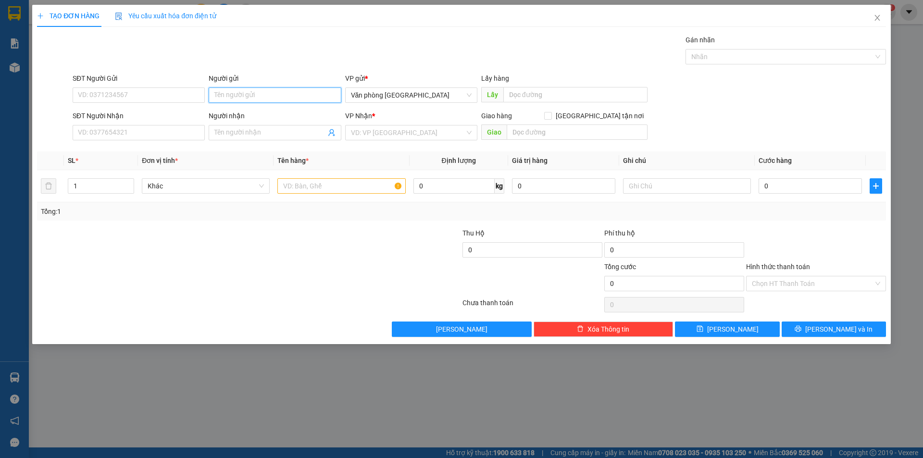
click at [255, 93] on input "Người gửi" at bounding box center [275, 95] width 132 height 15
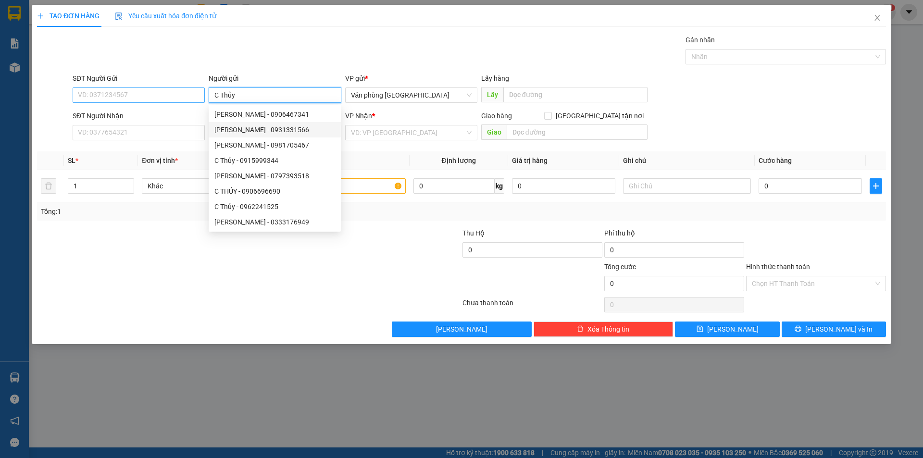
type input "C Thủy"
click at [125, 96] on input "SĐT Người Gửi" at bounding box center [139, 95] width 132 height 15
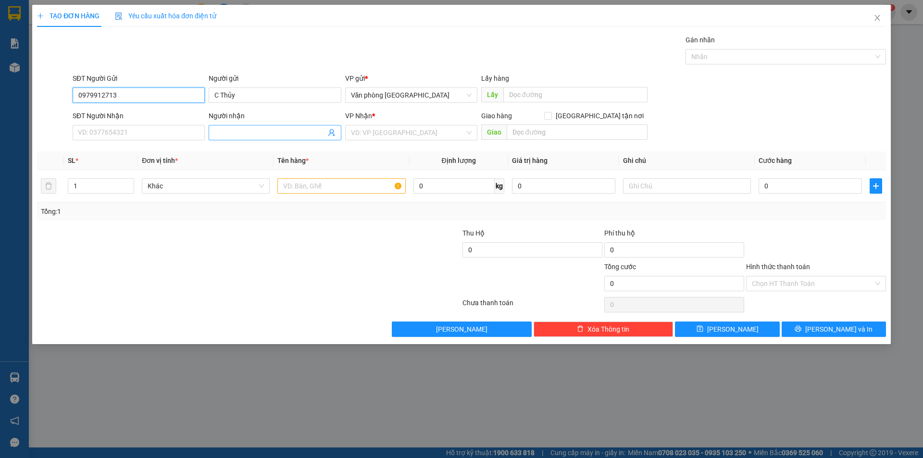
type input "0979912713"
click at [225, 126] on span at bounding box center [275, 132] width 132 height 15
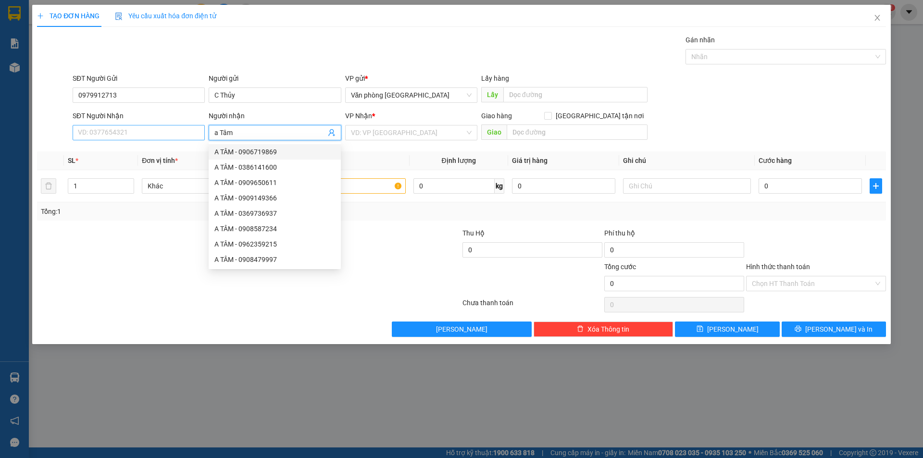
type input "a Tâm"
drag, startPoint x: 150, startPoint y: 134, endPoint x: 156, endPoint y: 127, distance: 8.8
click at [151, 134] on input "SĐT Người Nhận" at bounding box center [139, 132] width 132 height 15
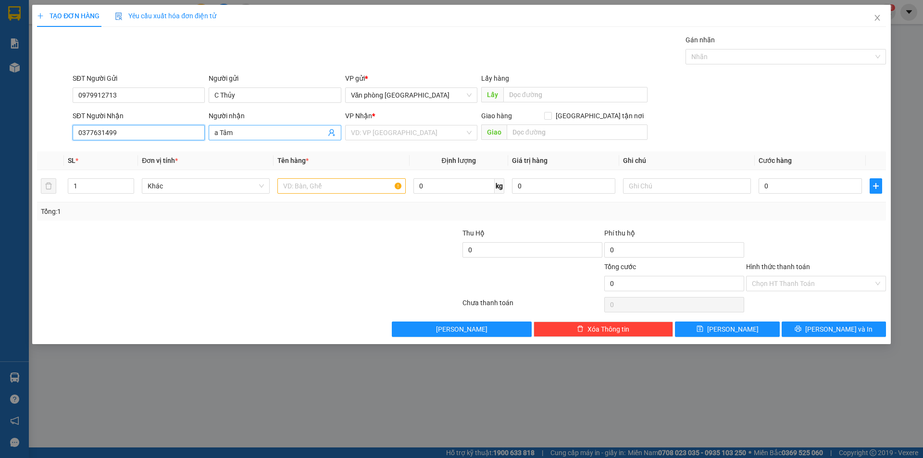
type input "0377631499"
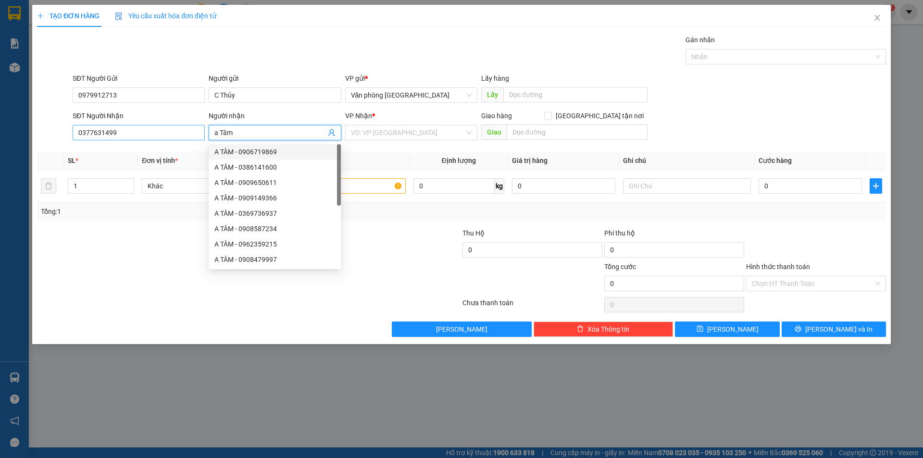
drag, startPoint x: 215, startPoint y: 132, endPoint x: 204, endPoint y: 133, distance: 11.1
click at [204, 133] on div "SĐT Người Nhận 0377631499 Người nhận a Tâm VP Nhận * VD: VP [GEOGRAPHIC_DATA] G…" at bounding box center [479, 128] width 817 height 34
click at [219, 130] on input "a Tâm" at bounding box center [269, 132] width 111 height 11
type input "A Tâm"
click at [402, 133] on input "search" at bounding box center [408, 132] width 114 height 14
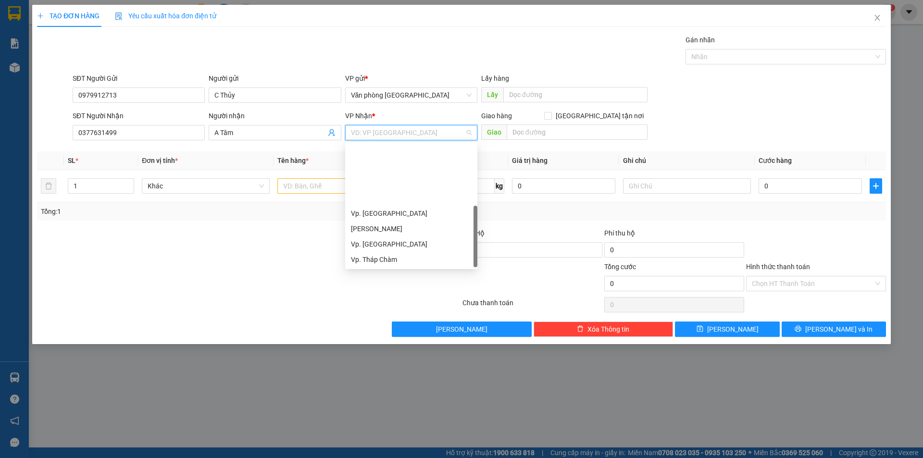
scroll to position [77, 0]
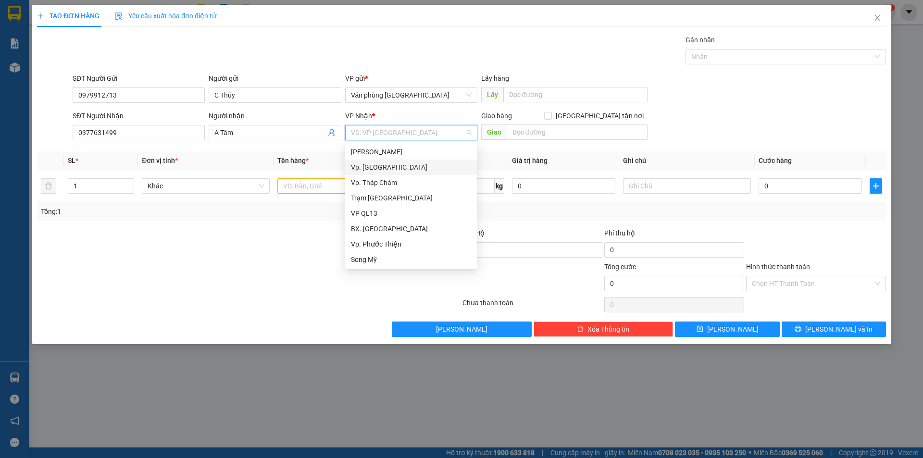
click at [392, 166] on div "Vp. [GEOGRAPHIC_DATA]" at bounding box center [411, 167] width 121 height 11
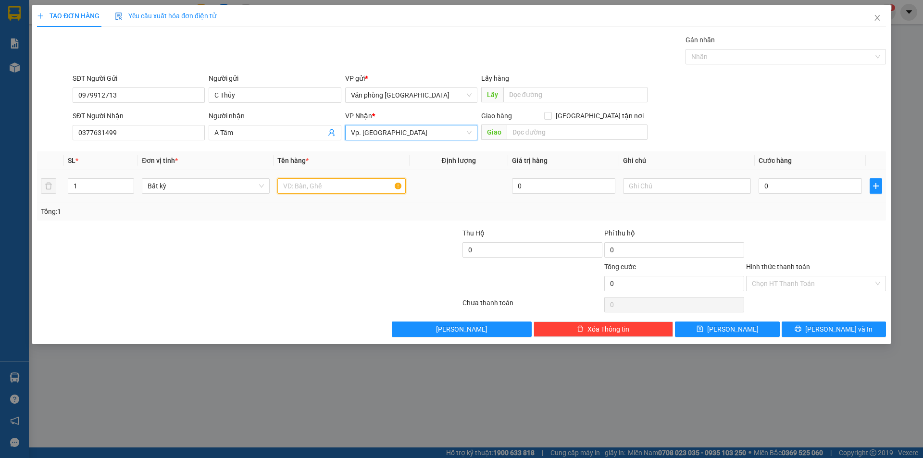
click at [306, 189] on input "text" at bounding box center [341, 185] width 128 height 15
type input "1 bao xanh"
drag, startPoint x: 804, startPoint y: 192, endPoint x: 799, endPoint y: 192, distance: 5.3
click at [804, 191] on input "0" at bounding box center [810, 185] width 103 height 15
type input "7"
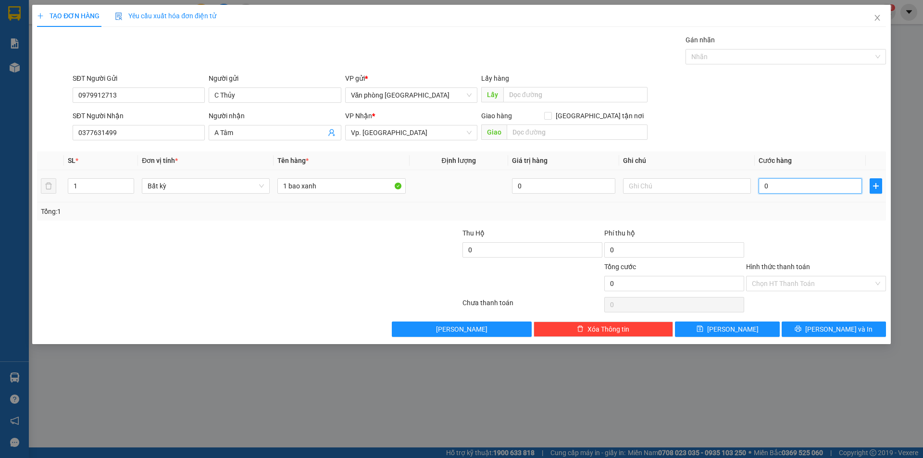
type input "7"
type input "70"
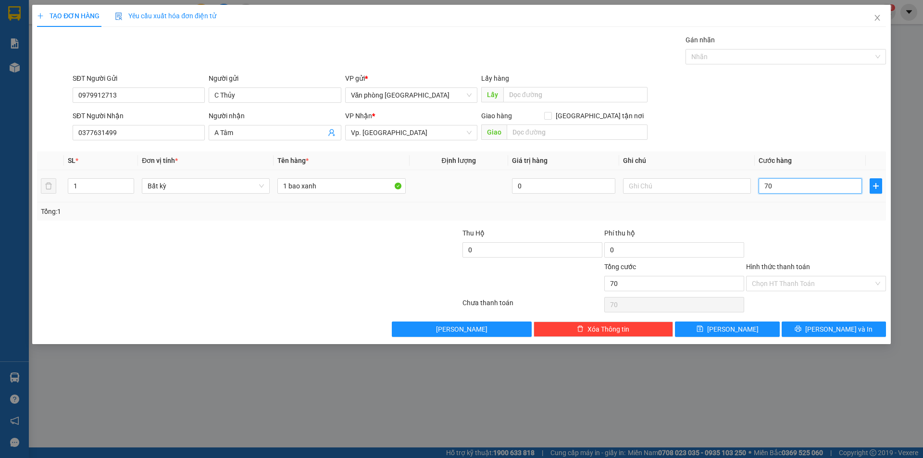
type input "700"
type input "7.000"
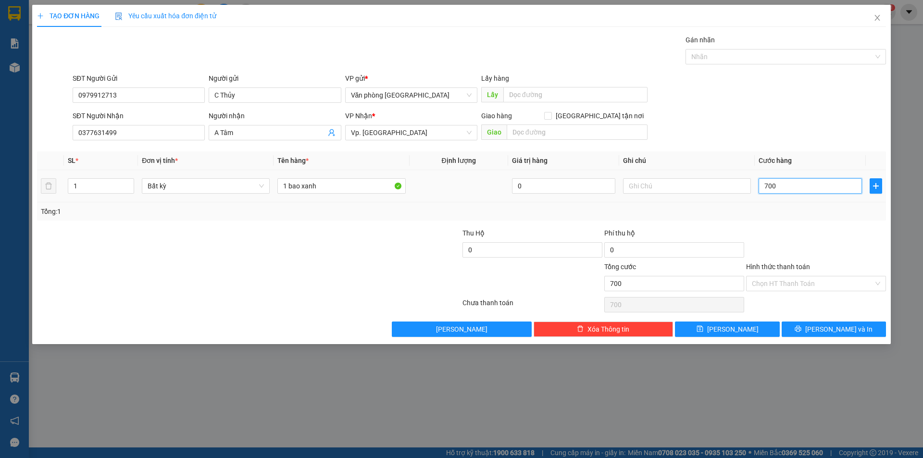
type input "7.000"
type input "70.000"
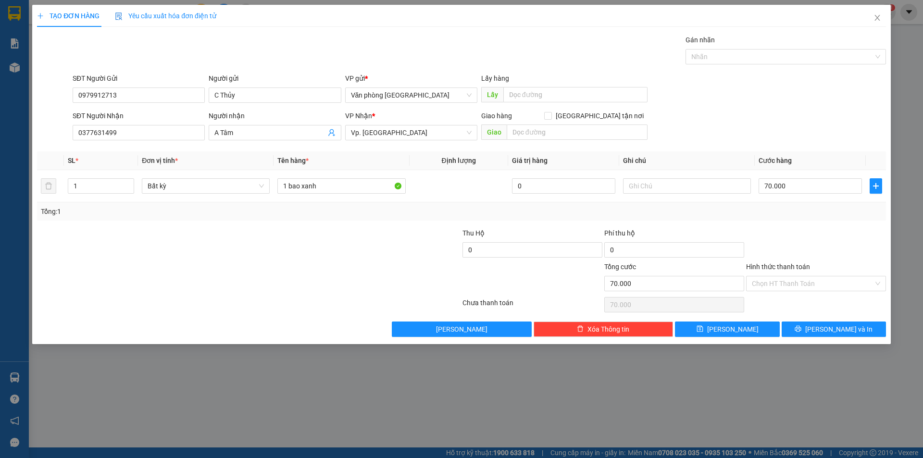
click at [774, 292] on div "Hình thức thanh toán Chọn HT Thanh Toán" at bounding box center [816, 279] width 140 height 34
click at [779, 286] on input "Hình thức thanh toán" at bounding box center [813, 283] width 122 height 14
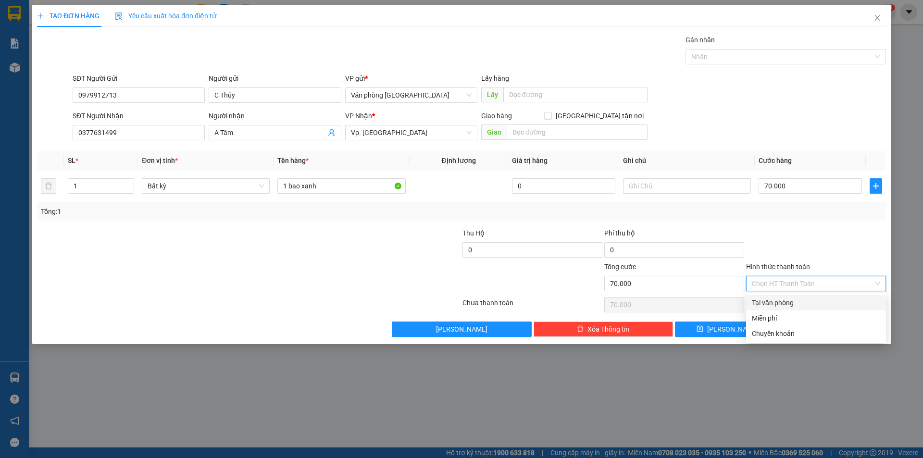
click at [785, 305] on div "Tại văn phòng" at bounding box center [816, 303] width 128 height 11
type input "0"
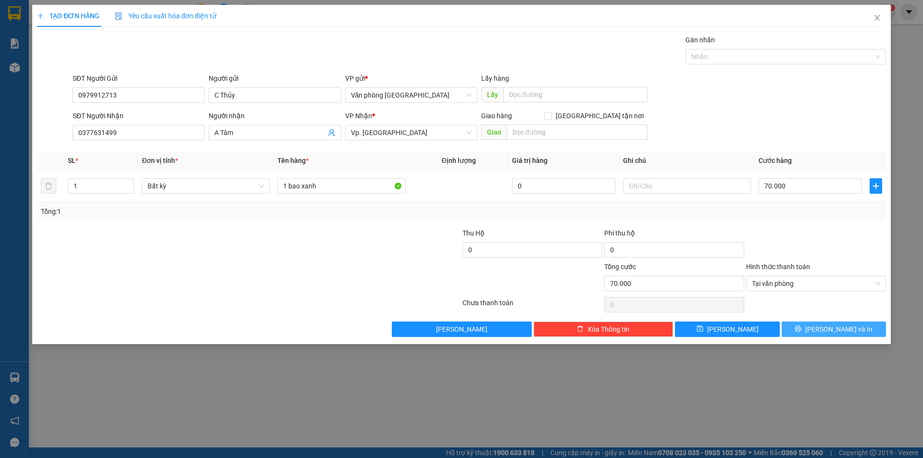
click at [827, 331] on span "[PERSON_NAME] và In" at bounding box center [838, 329] width 67 height 11
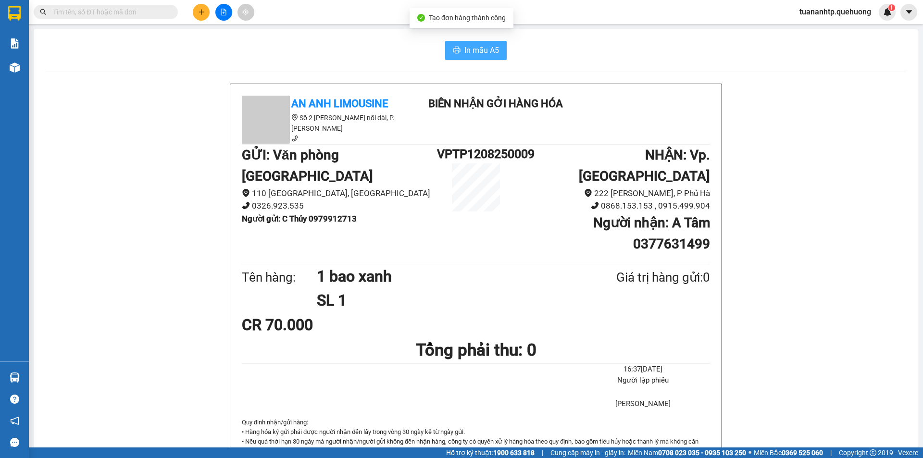
click at [476, 57] on button "In mẫu A5" at bounding box center [476, 50] width 62 height 19
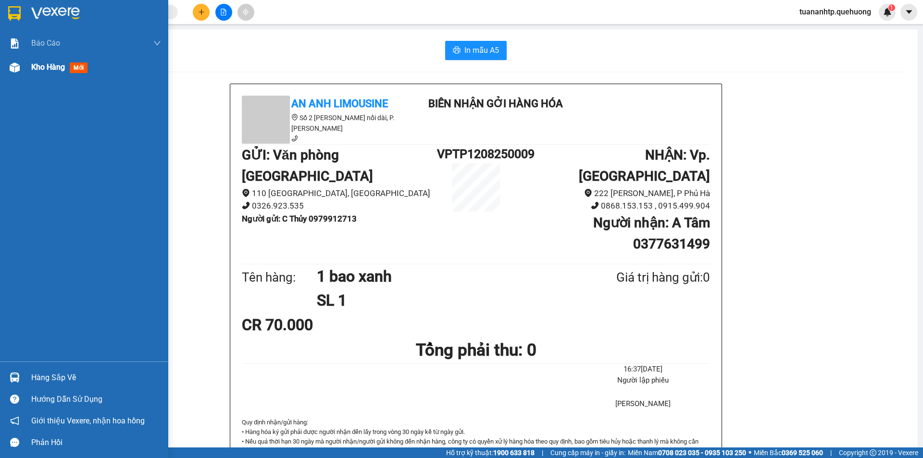
click at [58, 69] on span "Kho hàng" at bounding box center [48, 67] width 34 height 9
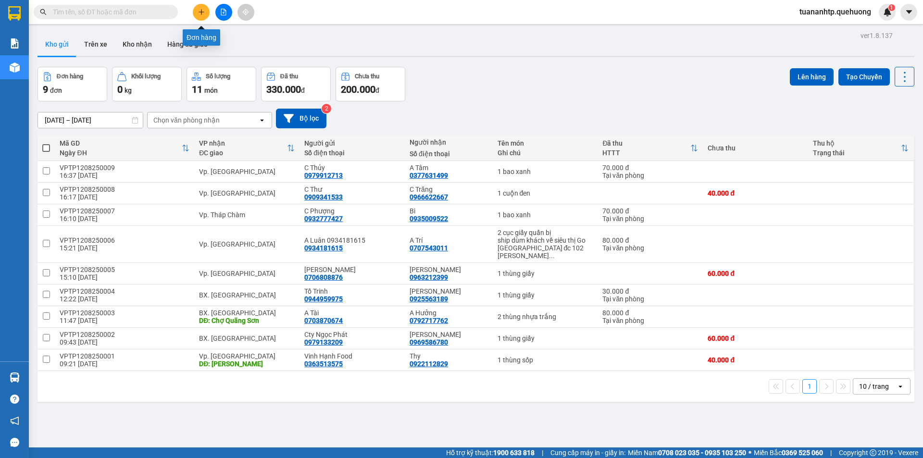
click at [196, 16] on button at bounding box center [201, 12] width 17 height 17
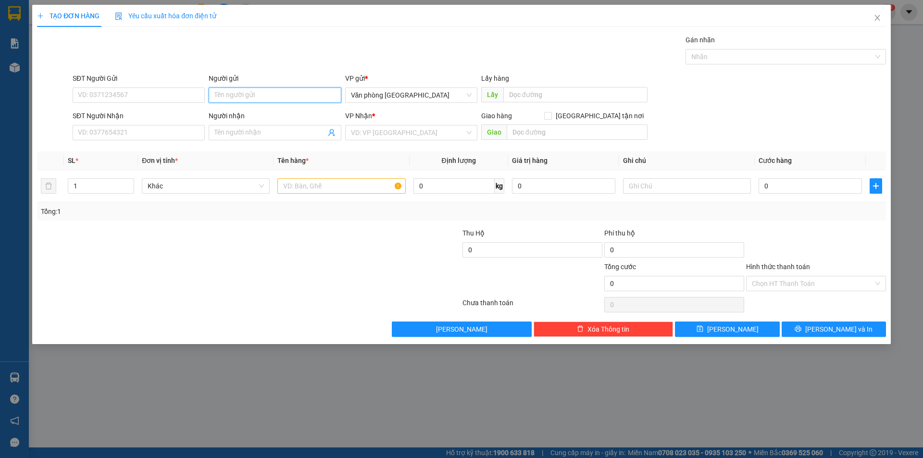
click at [282, 97] on input "Người gửi" at bounding box center [275, 95] width 132 height 15
type input "A Dũng"
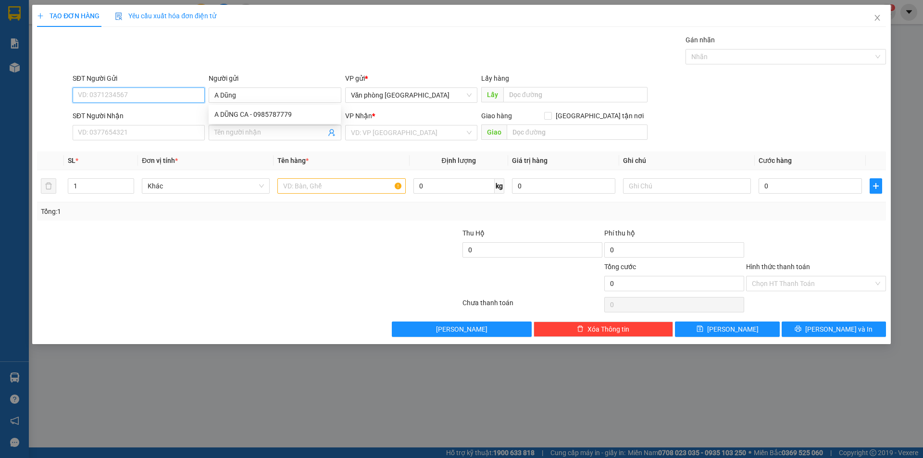
click at [165, 96] on input "SĐT Người Gửi" at bounding box center [139, 95] width 132 height 15
type input "0972324015"
click at [246, 133] on input "Người nhận" at bounding box center [269, 132] width 111 height 11
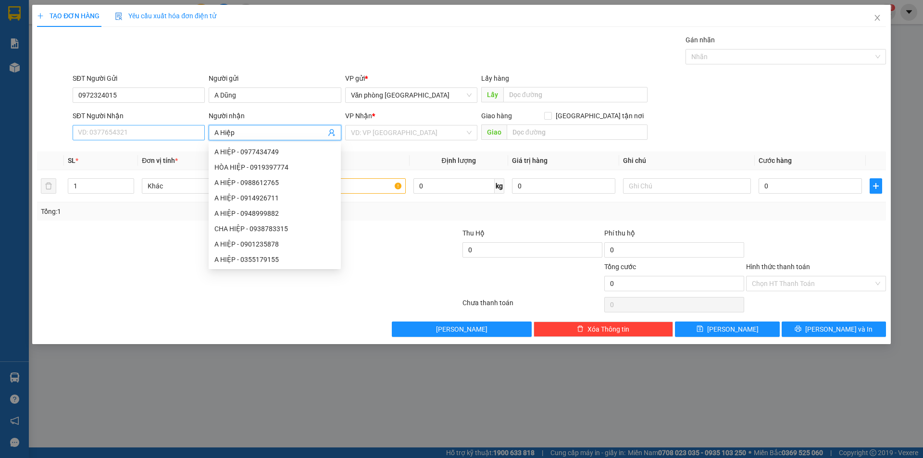
type input "A Hiệp"
click at [148, 132] on input "SĐT Người Nhận" at bounding box center [139, 132] width 132 height 15
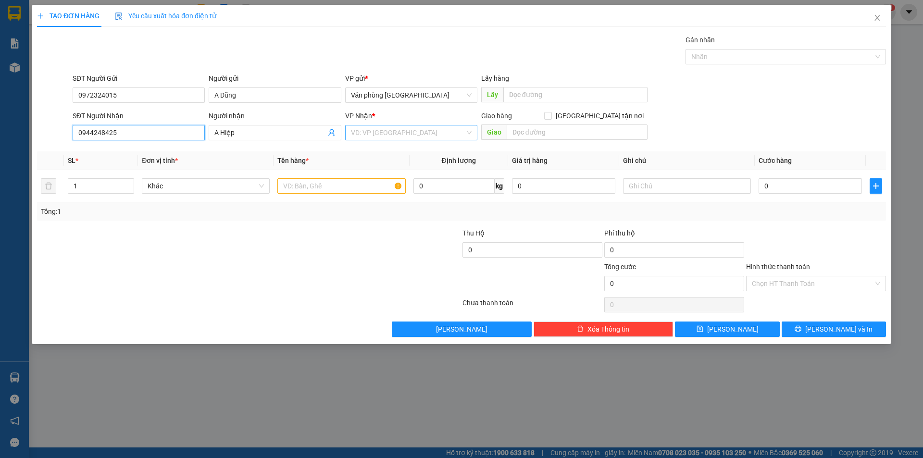
type input "0944248425"
click at [374, 127] on input "search" at bounding box center [408, 132] width 114 height 14
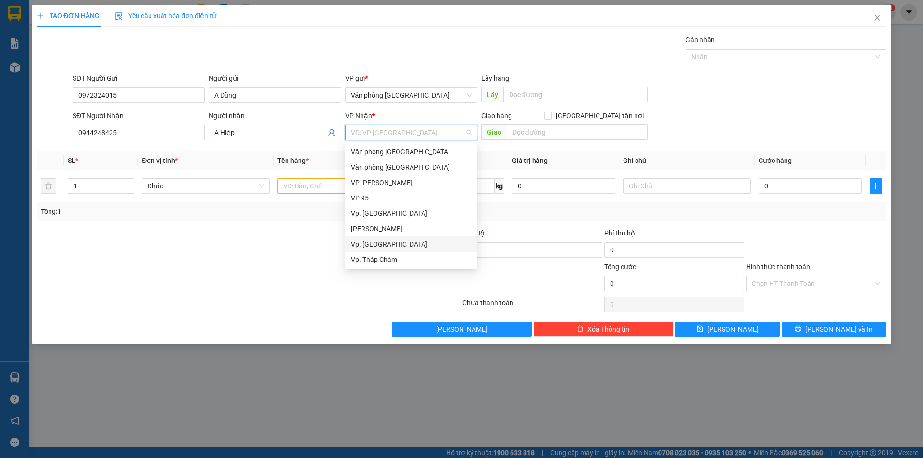
click at [399, 244] on div "Vp. [GEOGRAPHIC_DATA]" at bounding box center [411, 244] width 121 height 11
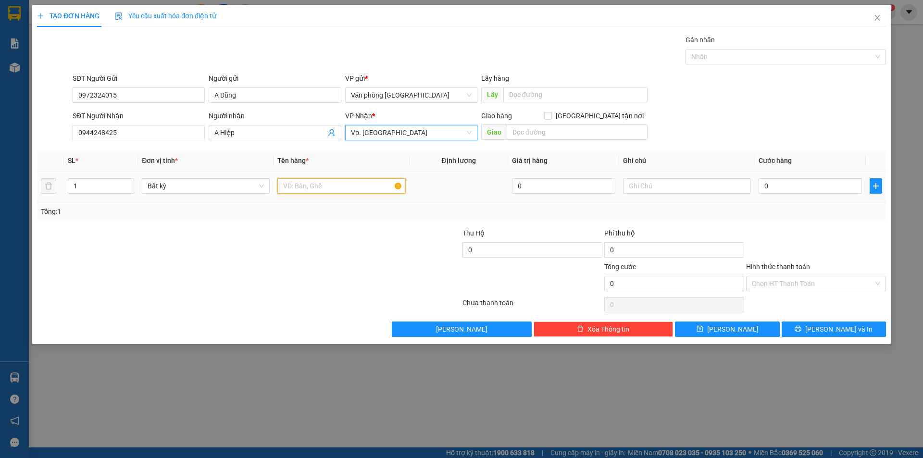
click at [362, 186] on input "text" at bounding box center [341, 185] width 128 height 15
type input "1 cục đen to"
click at [823, 182] on input "0" at bounding box center [810, 185] width 103 height 15
type input "7"
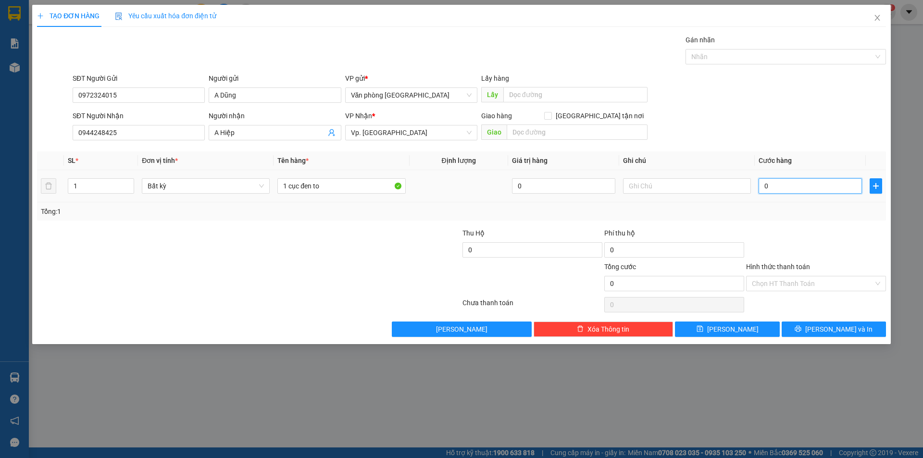
type input "7"
type input "70"
type input "700"
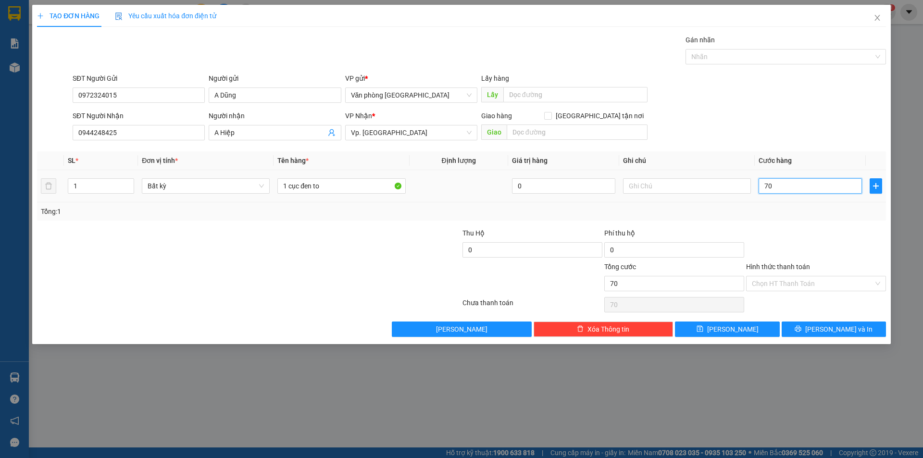
type input "700"
type input "7.000"
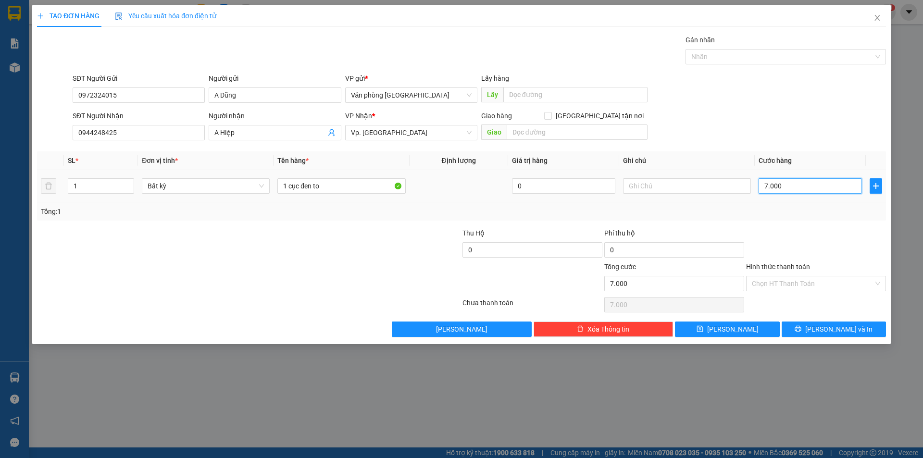
type input "70.000"
click at [795, 282] on input "Hình thức thanh toán" at bounding box center [813, 283] width 122 height 14
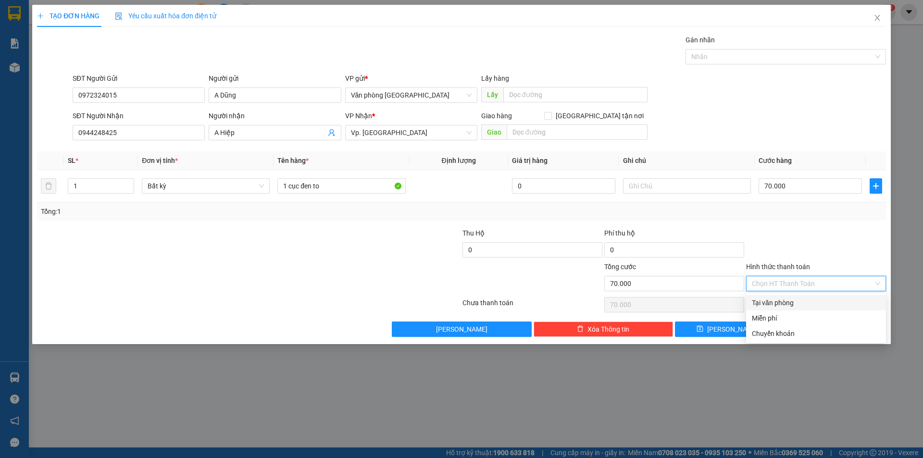
click at [793, 305] on div "Tại văn phòng" at bounding box center [816, 303] width 128 height 11
type input "0"
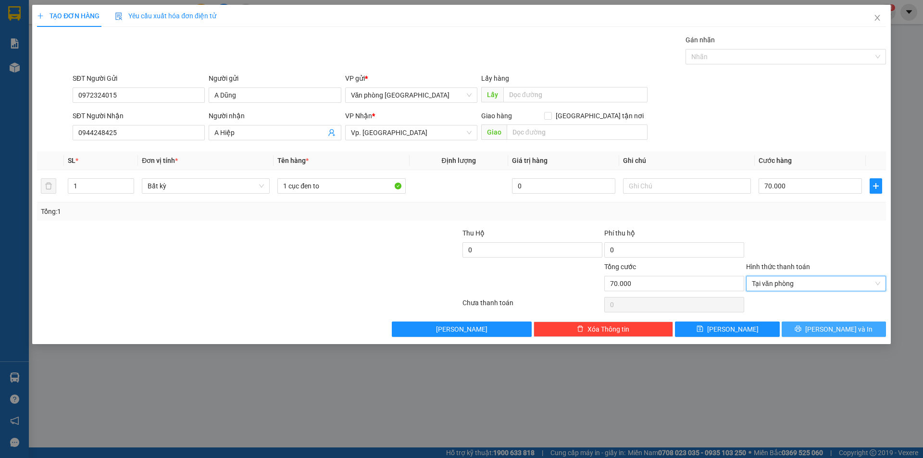
click at [804, 329] on button "[PERSON_NAME] và In" at bounding box center [834, 329] width 104 height 15
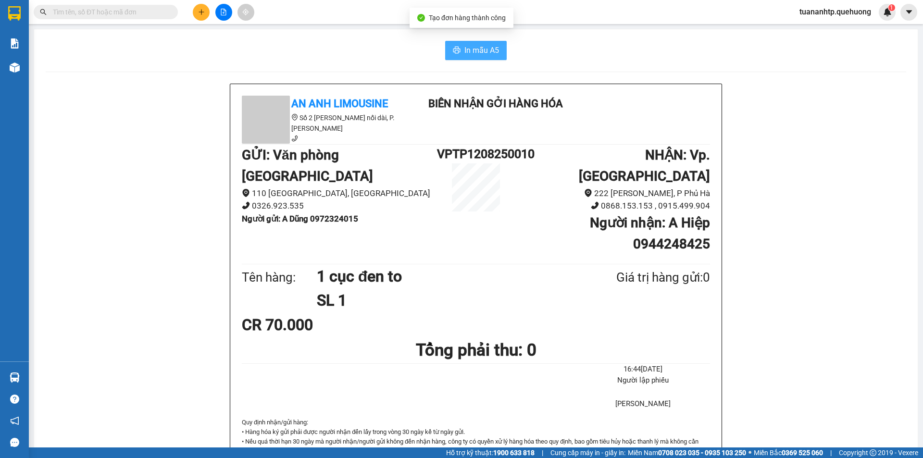
click at [467, 52] on span "In mẫu A5" at bounding box center [481, 50] width 35 height 12
click at [200, 14] on icon "plus" at bounding box center [201, 12] width 7 height 7
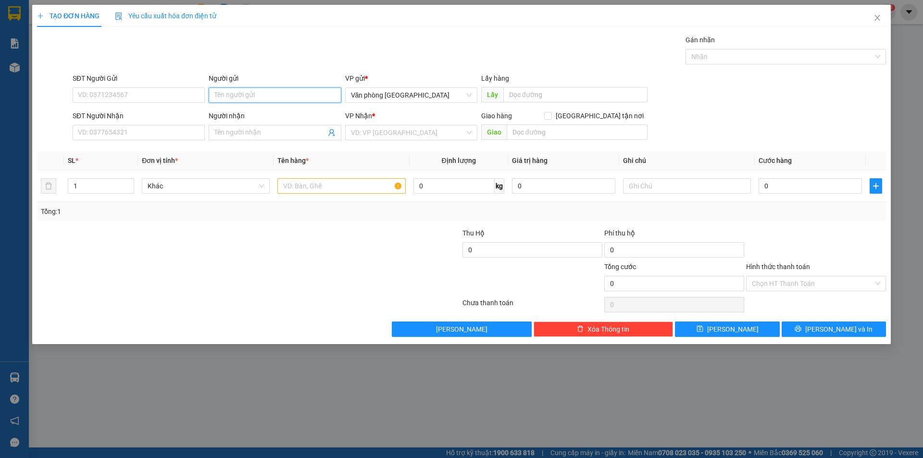
click at [226, 92] on input "Người gửi" at bounding box center [275, 95] width 132 height 15
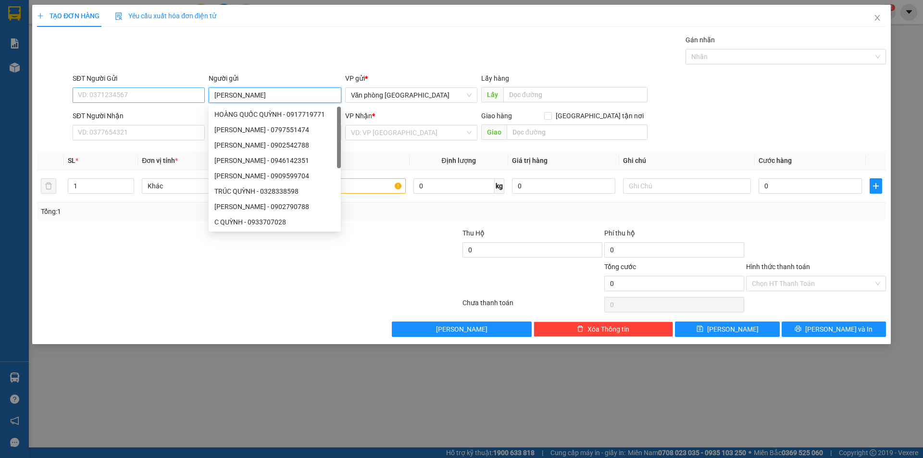
type input "[PERSON_NAME]"
click at [138, 99] on input "SĐT Người Gửi" at bounding box center [139, 95] width 132 height 15
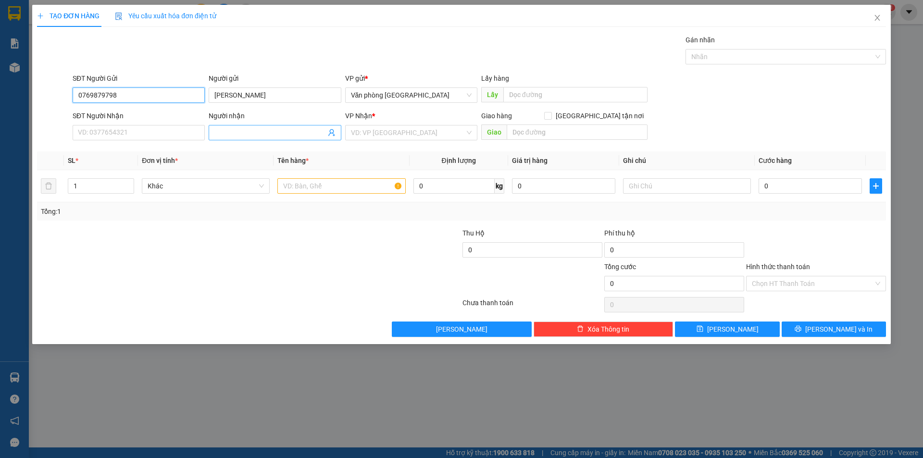
type input "0769879798"
click at [229, 132] on input "Người nhận" at bounding box center [269, 132] width 111 height 11
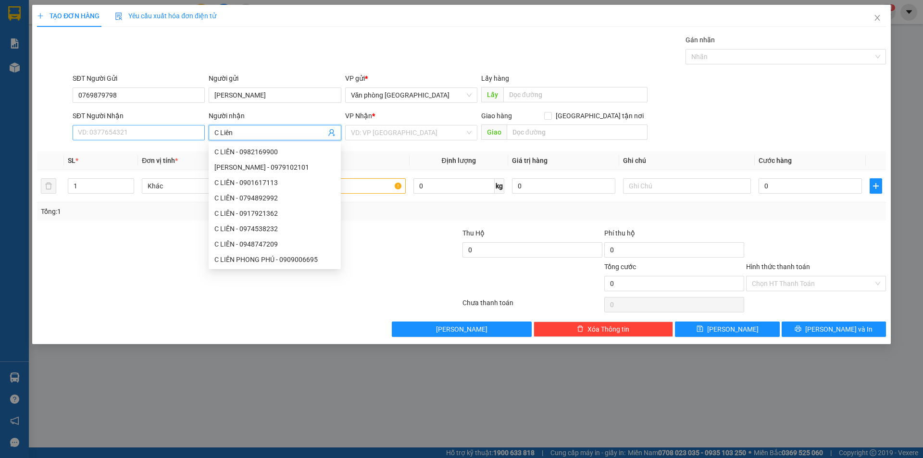
type input "C Liên"
click at [94, 133] on input "SĐT Người Nhận" at bounding box center [139, 132] width 132 height 15
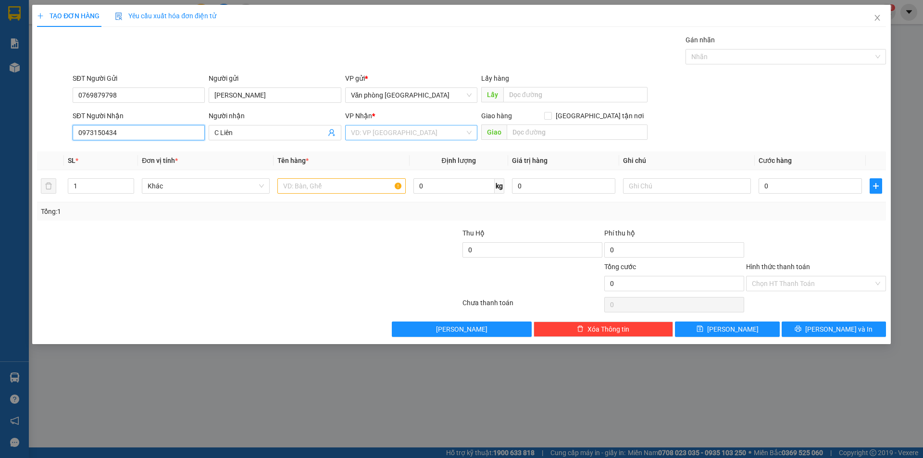
type input "0973150434"
click at [398, 136] on input "search" at bounding box center [408, 132] width 114 height 14
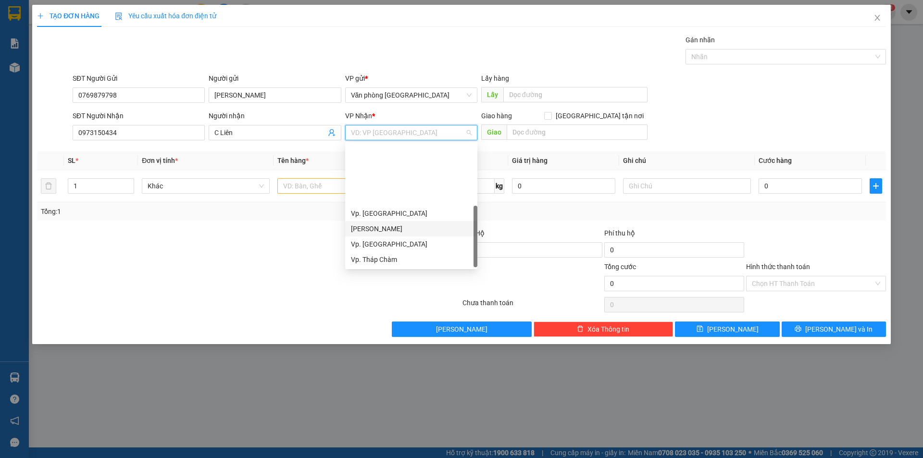
scroll to position [77, 0]
click at [382, 229] on div "BX. [GEOGRAPHIC_DATA]" at bounding box center [411, 229] width 121 height 11
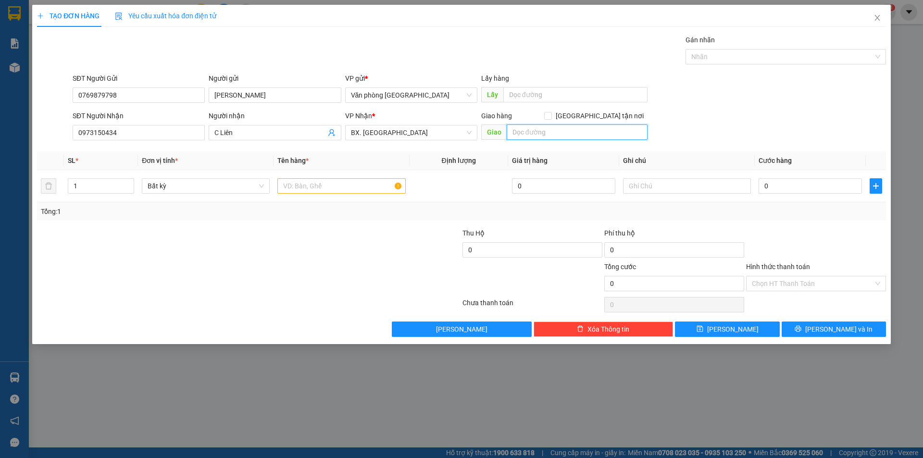
click at [543, 134] on input "text" at bounding box center [577, 132] width 141 height 15
type input "D"
type input "Đồng Mé"
click at [795, 188] on input "0" at bounding box center [810, 185] width 103 height 15
click at [324, 186] on input "text" at bounding box center [341, 185] width 128 height 15
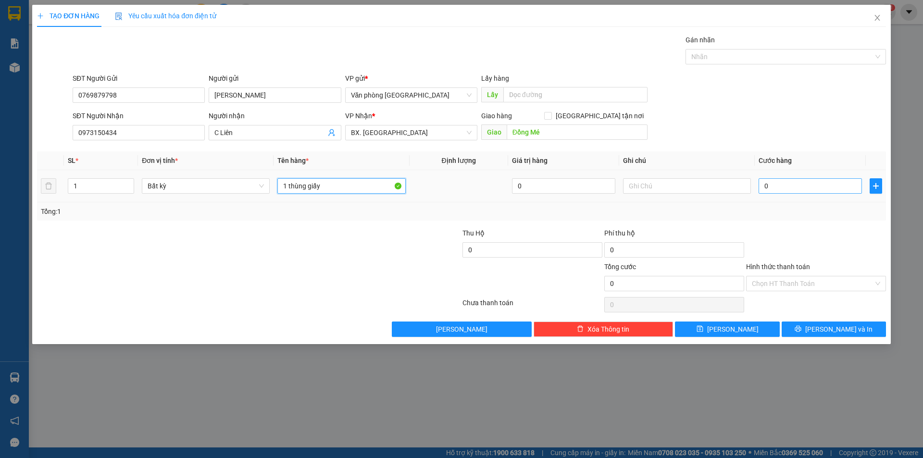
type input "1 thùng giấy"
click at [789, 183] on input "0" at bounding box center [810, 185] width 103 height 15
type input "4"
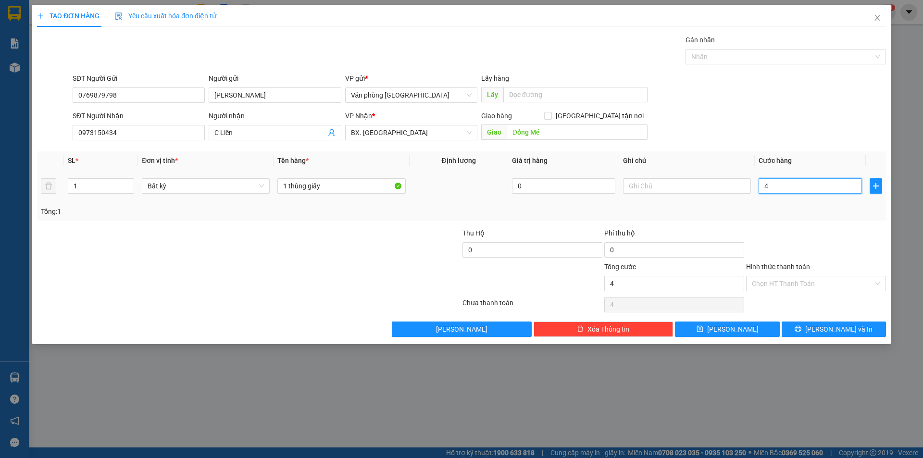
type input "40"
type input "400"
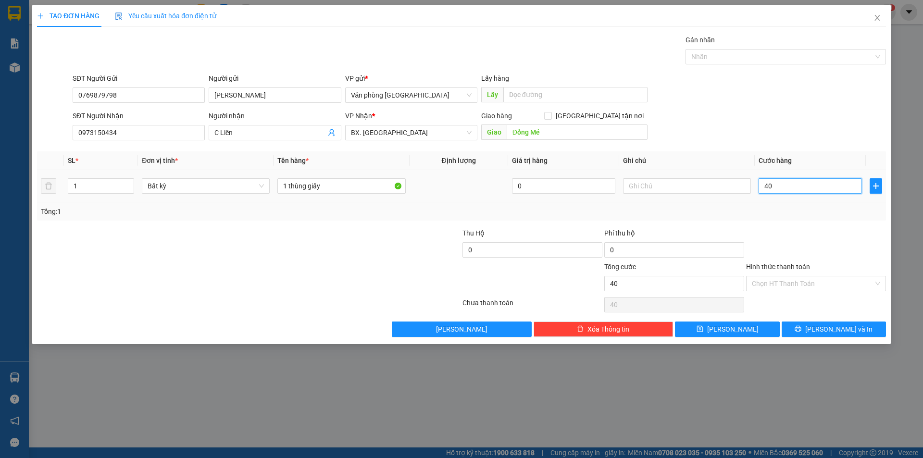
type input "400"
type input "4.000"
type input "40.000"
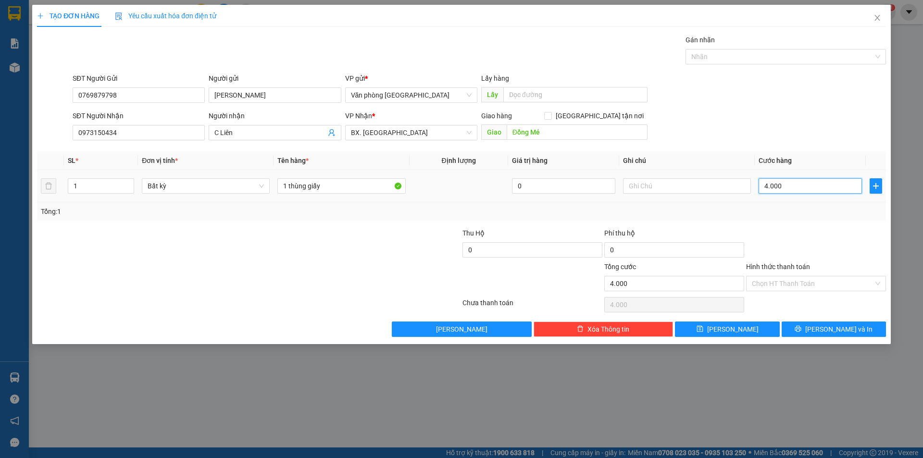
type input "40.000"
click at [830, 330] on span "[PERSON_NAME] và In" at bounding box center [838, 329] width 67 height 11
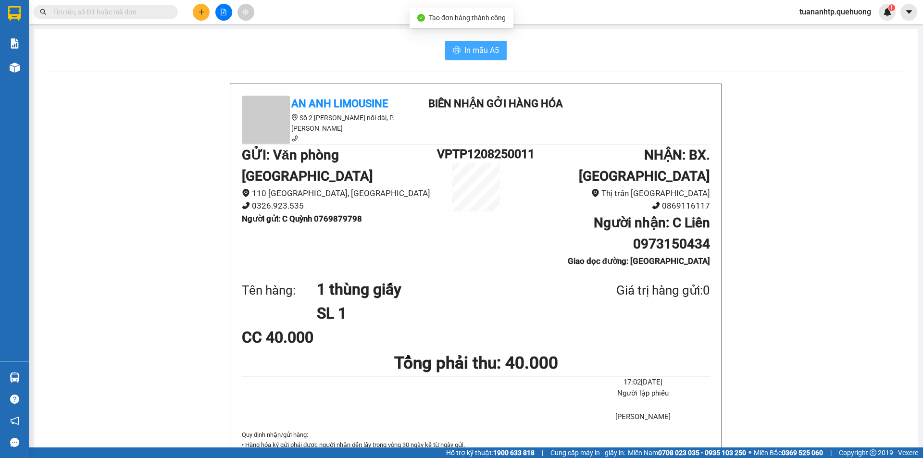
click at [475, 45] on span "In mẫu A5" at bounding box center [481, 50] width 35 height 12
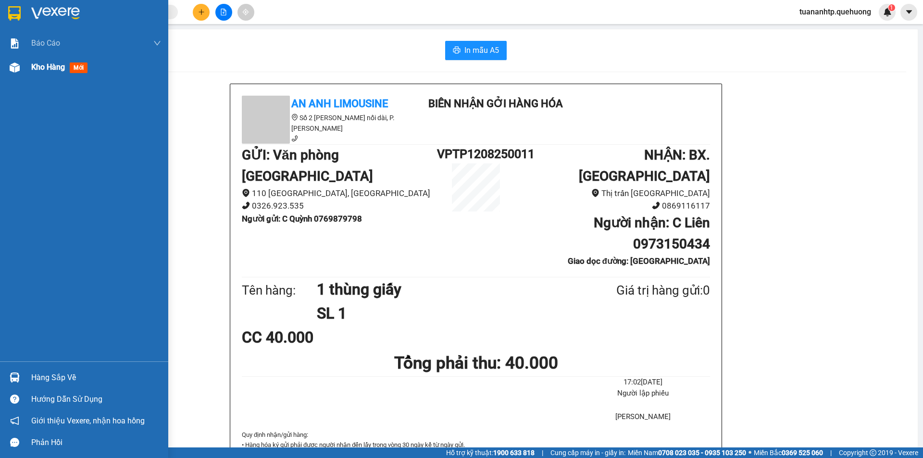
click at [32, 72] on span "Kho hàng" at bounding box center [48, 67] width 34 height 9
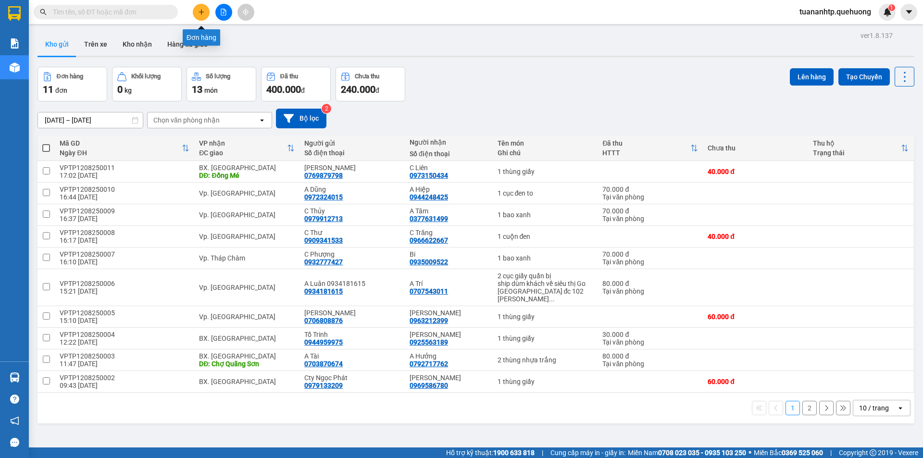
click at [200, 14] on icon "plus" at bounding box center [201, 12] width 7 height 7
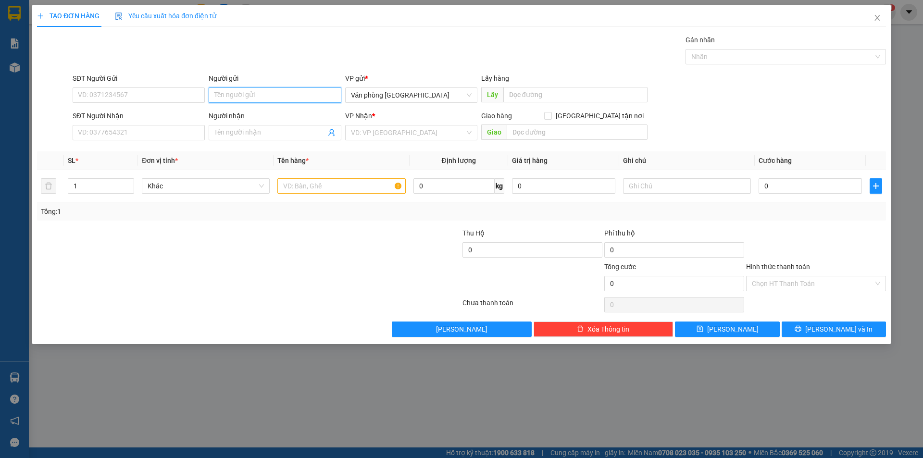
click at [253, 91] on input "Người gửi" at bounding box center [275, 95] width 132 height 15
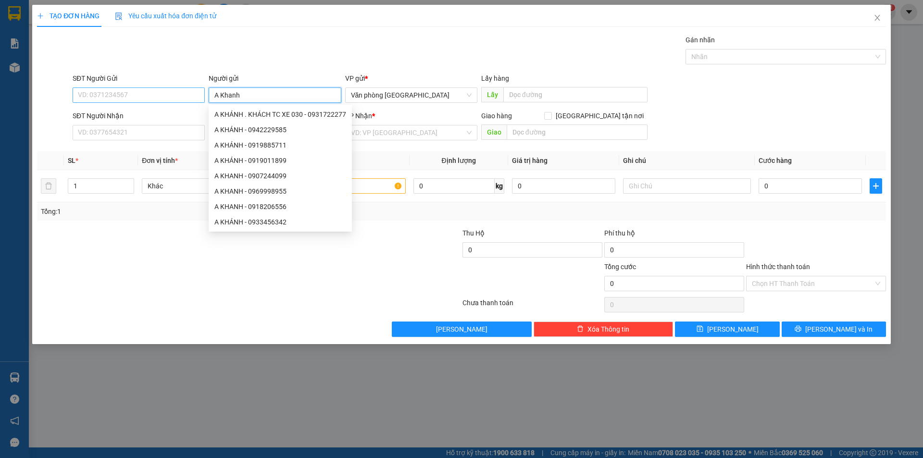
type input "A Khanh"
click at [137, 95] on input "SĐT Người Gửi" at bounding box center [139, 95] width 132 height 15
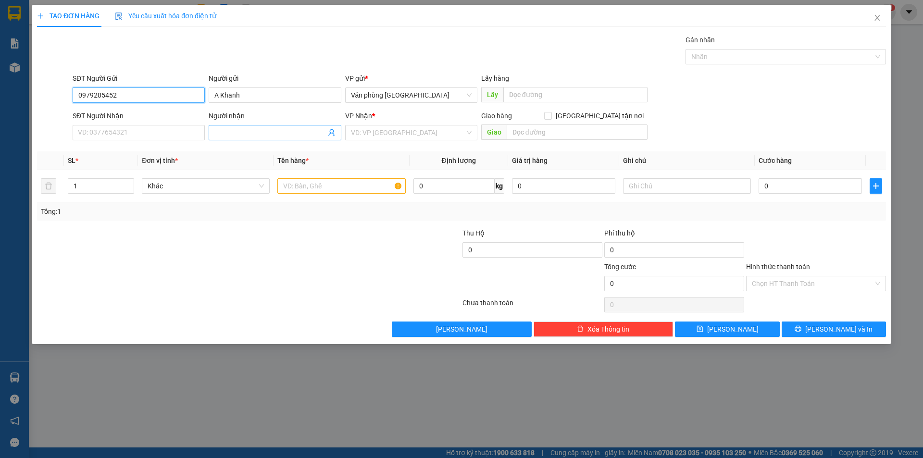
type input "0979205452"
drag, startPoint x: 231, startPoint y: 133, endPoint x: 239, endPoint y: 135, distance: 8.3
click at [232, 135] on input "Người nhận" at bounding box center [269, 132] width 111 height 11
type input "A Ló"
drag, startPoint x: 110, startPoint y: 134, endPoint x: 115, endPoint y: 133, distance: 5.5
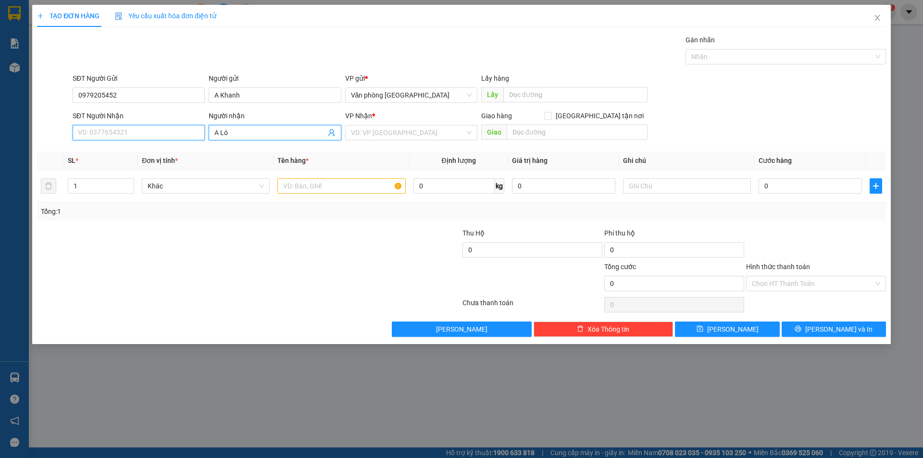
click at [111, 134] on input "SĐT Người Nhận" at bounding box center [139, 132] width 132 height 15
type input "0777272700"
click at [408, 135] on input "search" at bounding box center [408, 132] width 114 height 14
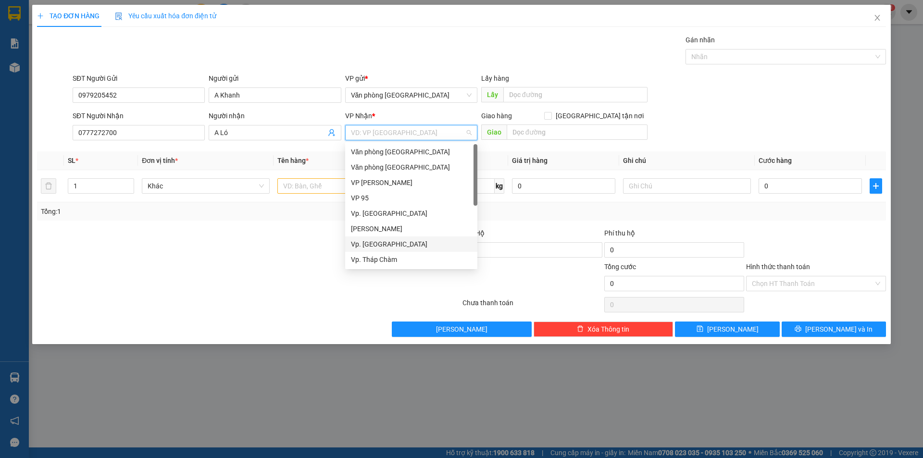
click at [397, 243] on div "Vp. [GEOGRAPHIC_DATA]" at bounding box center [411, 244] width 121 height 11
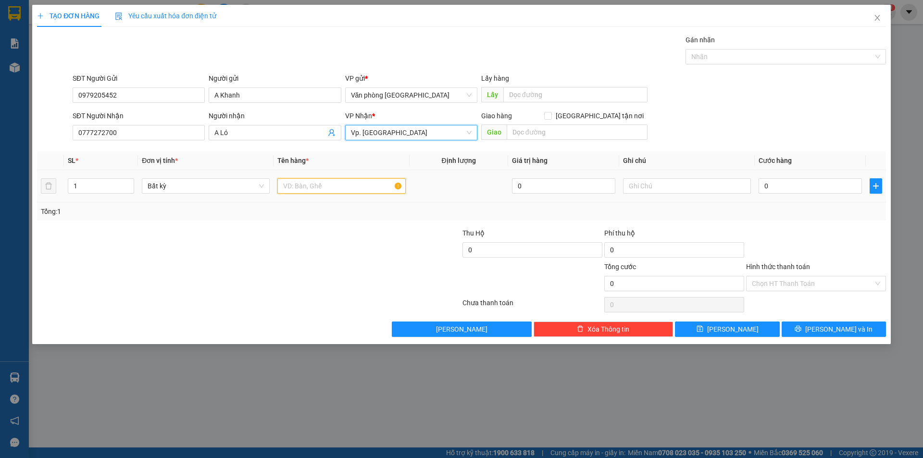
drag, startPoint x: 313, startPoint y: 189, endPoint x: 319, endPoint y: 189, distance: 5.3
click at [317, 189] on input "text" at bounding box center [341, 185] width 128 height 15
type input "1 cục đen lớn"
click at [815, 187] on input "0" at bounding box center [810, 185] width 103 height 15
type input "8"
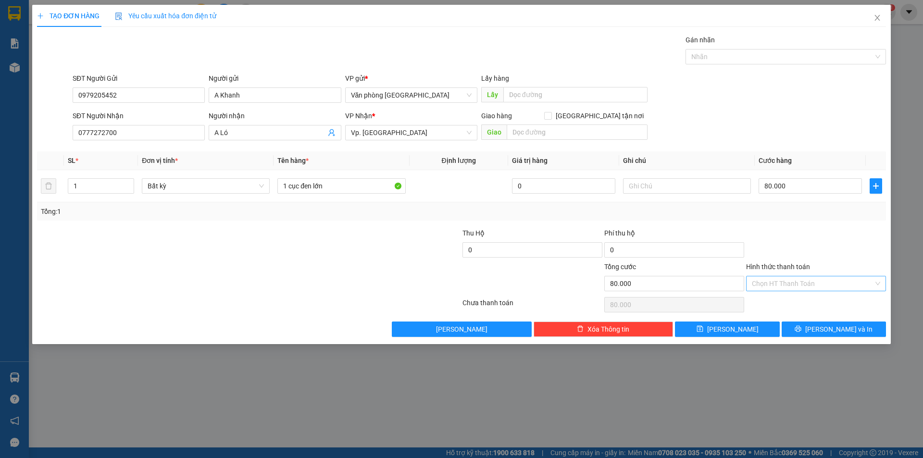
click at [795, 282] on input "Hình thức thanh toán" at bounding box center [813, 283] width 122 height 14
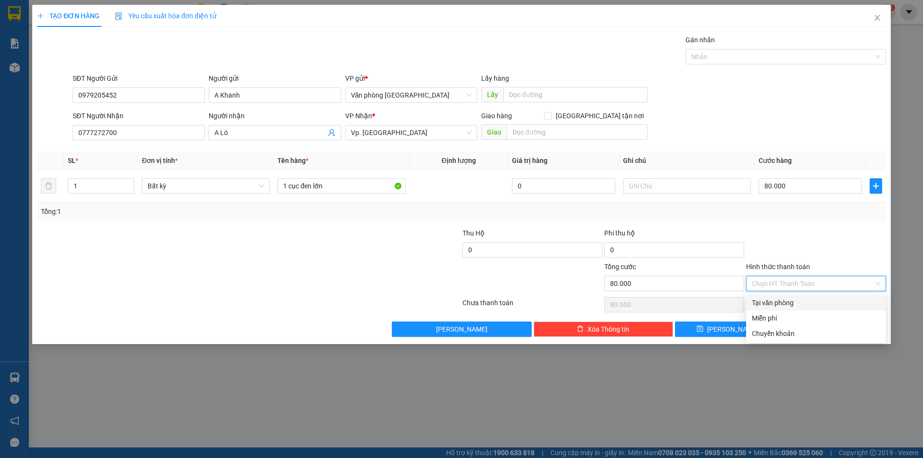
click at [799, 304] on div "Tại văn phòng" at bounding box center [816, 303] width 128 height 11
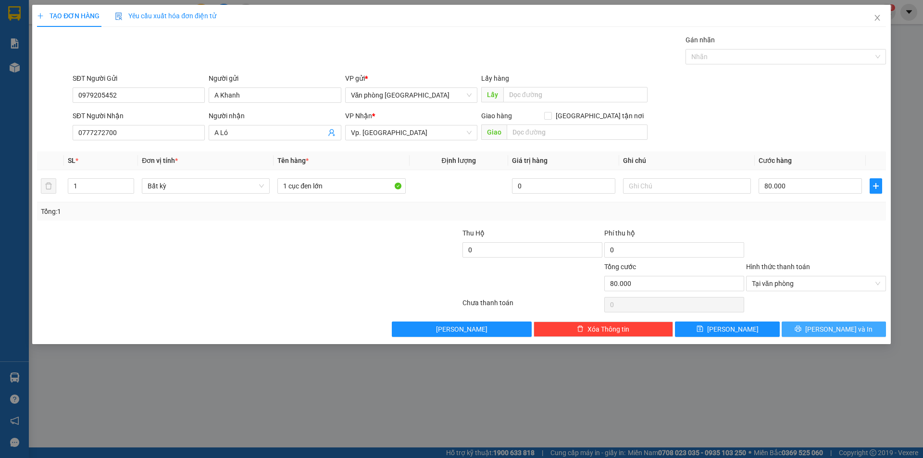
click at [831, 331] on span "[PERSON_NAME] và In" at bounding box center [838, 329] width 67 height 11
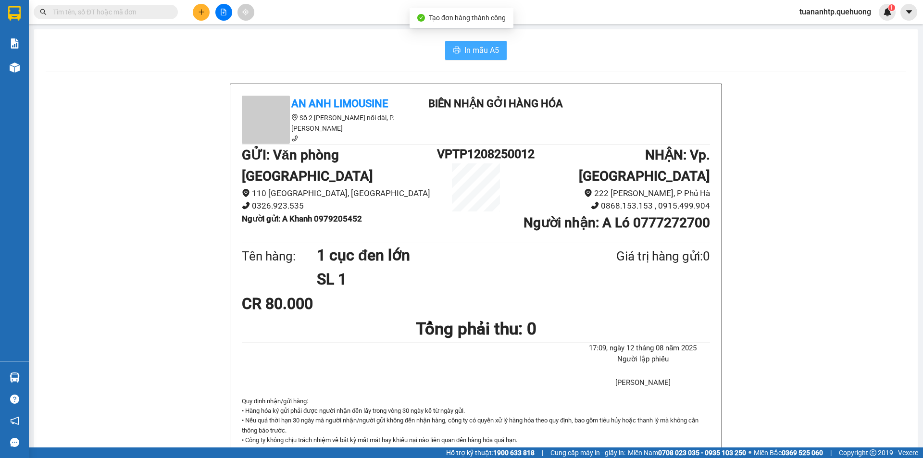
click at [479, 51] on span "In mẫu A5" at bounding box center [481, 50] width 35 height 12
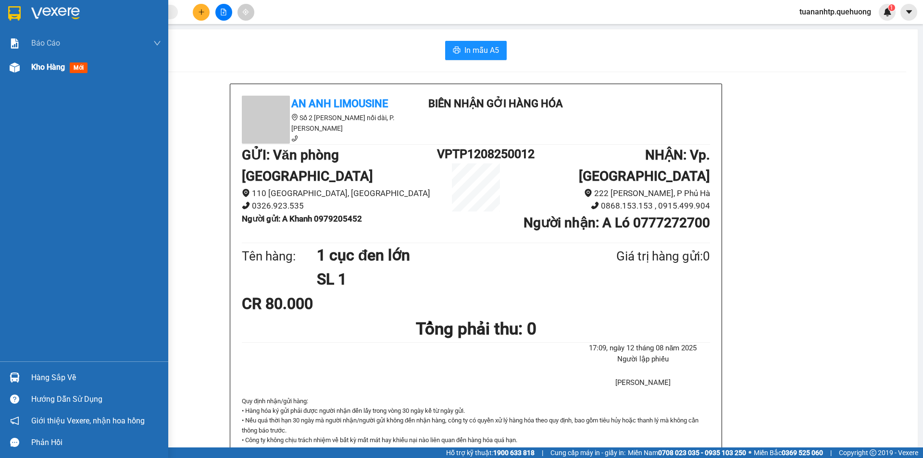
click at [23, 68] on div "Kho hàng mới" at bounding box center [84, 67] width 168 height 24
